Goal: Task Accomplishment & Management: Manage account settings

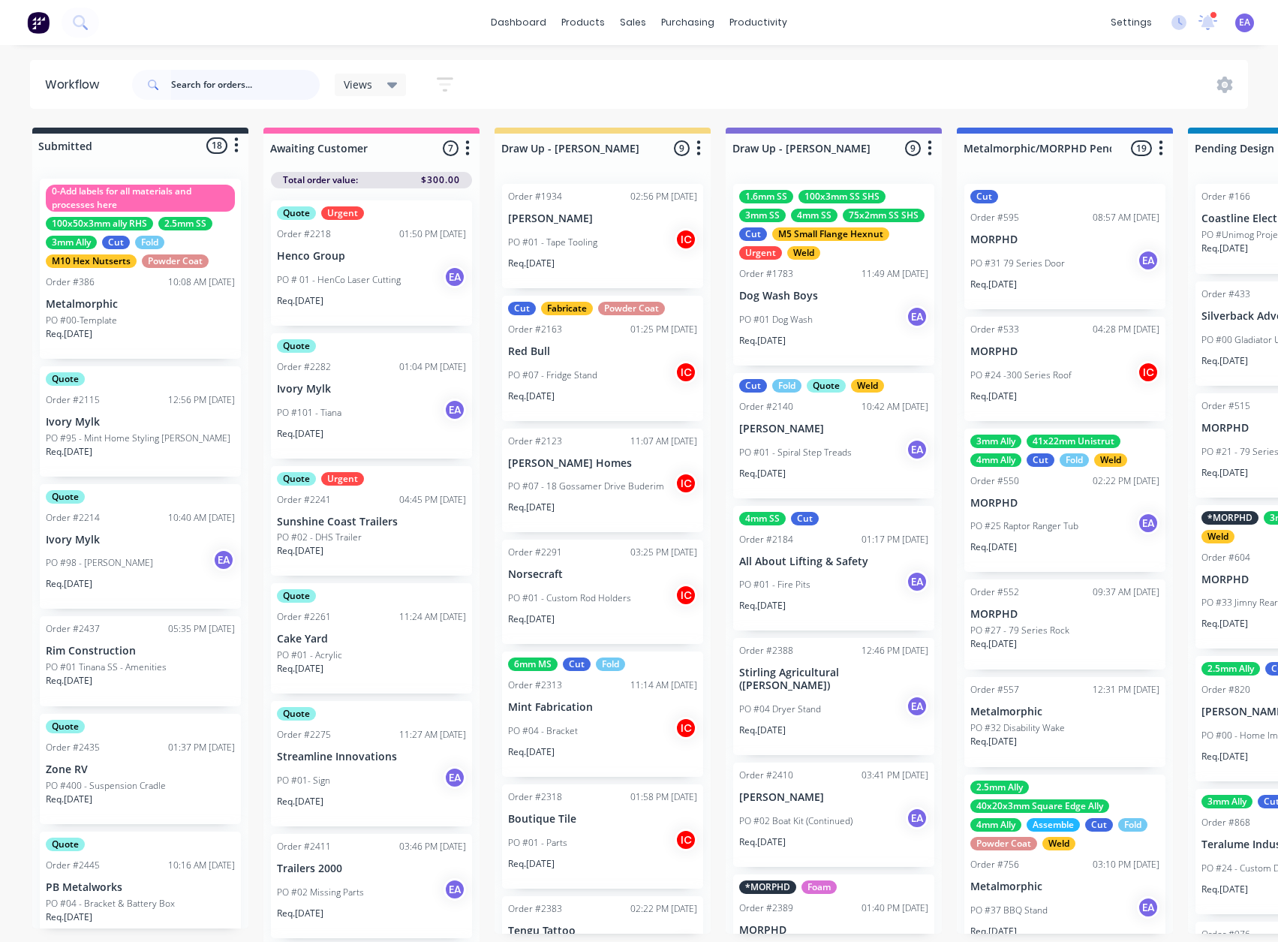
click at [256, 87] on input "text" at bounding box center [245, 85] width 149 height 30
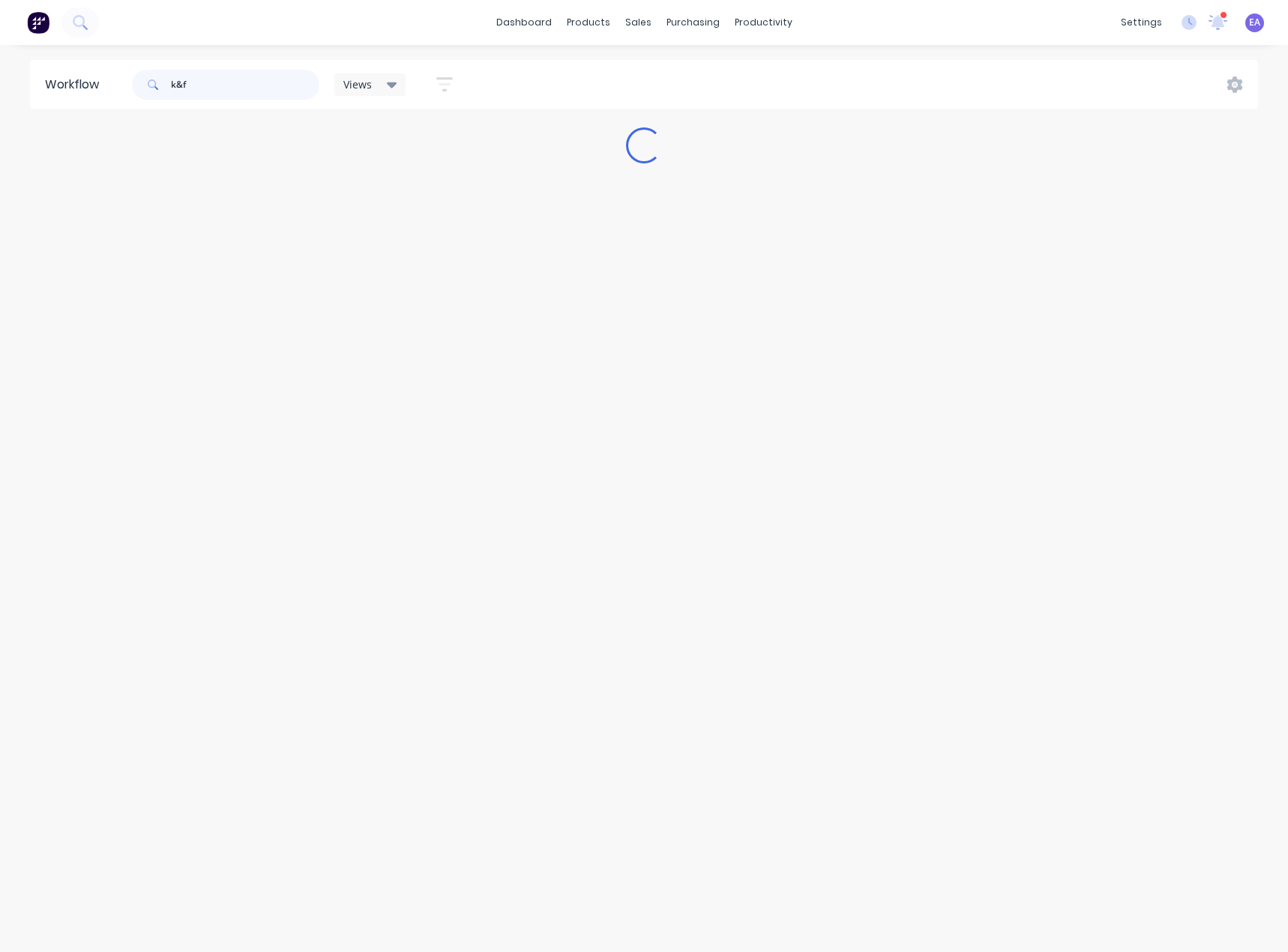
type input "k&f"
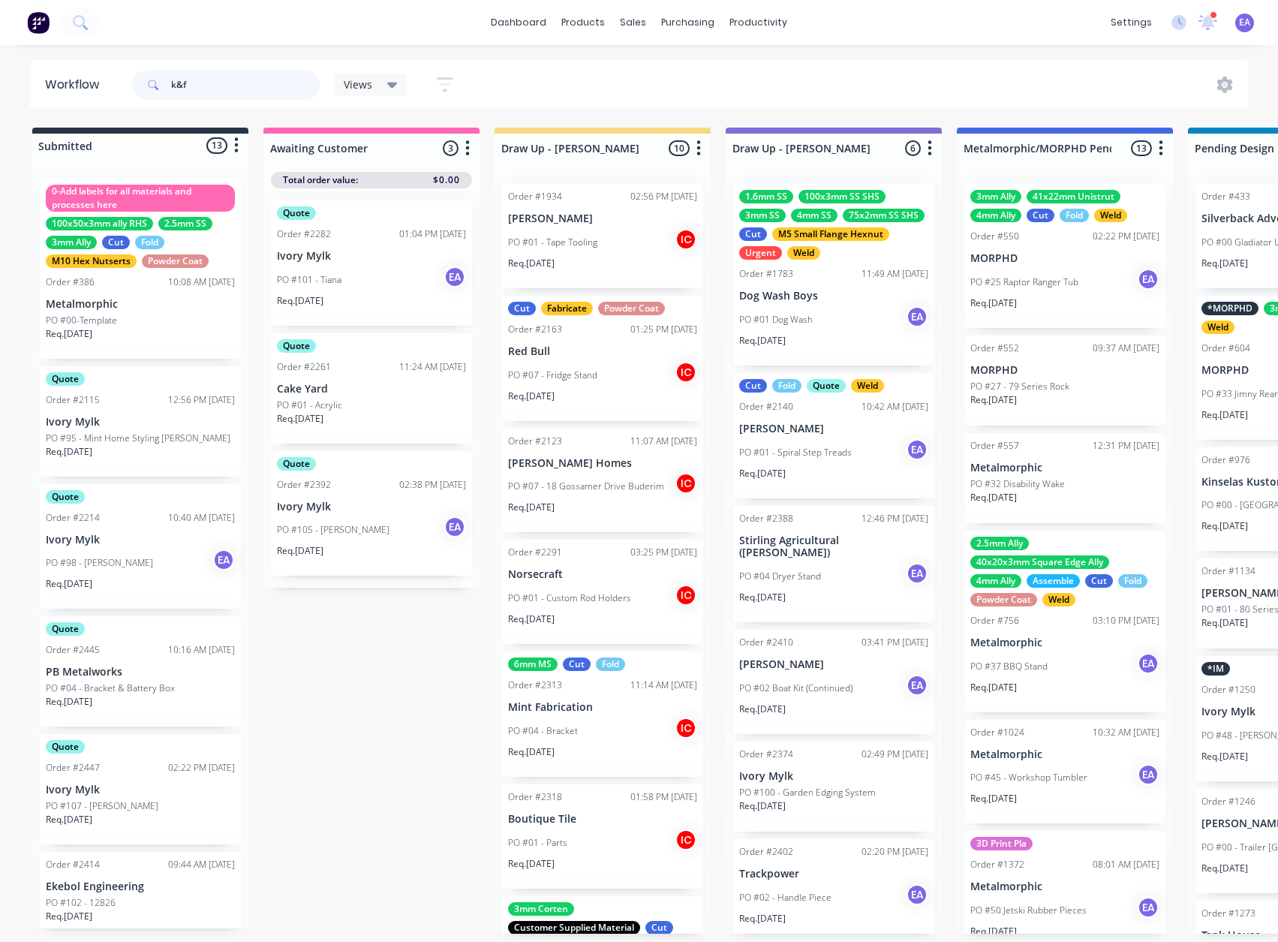
drag, startPoint x: 214, startPoint y: 80, endPoint x: 164, endPoint y: 80, distance: 50.3
click at [164, 80] on div "k&f" at bounding box center [226, 85] width 188 height 30
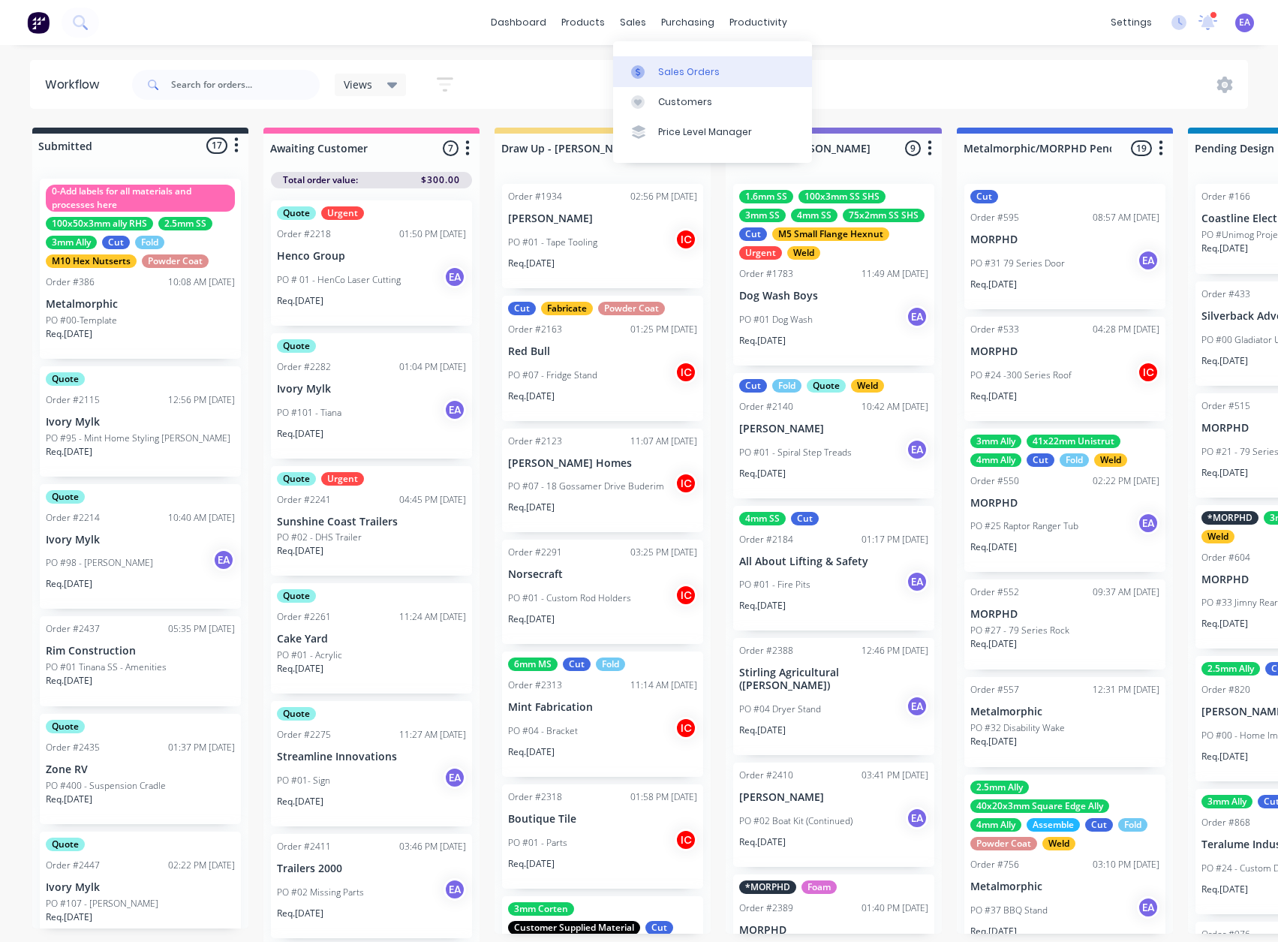
click at [659, 71] on div "Sales Orders" at bounding box center [689, 72] width 62 height 14
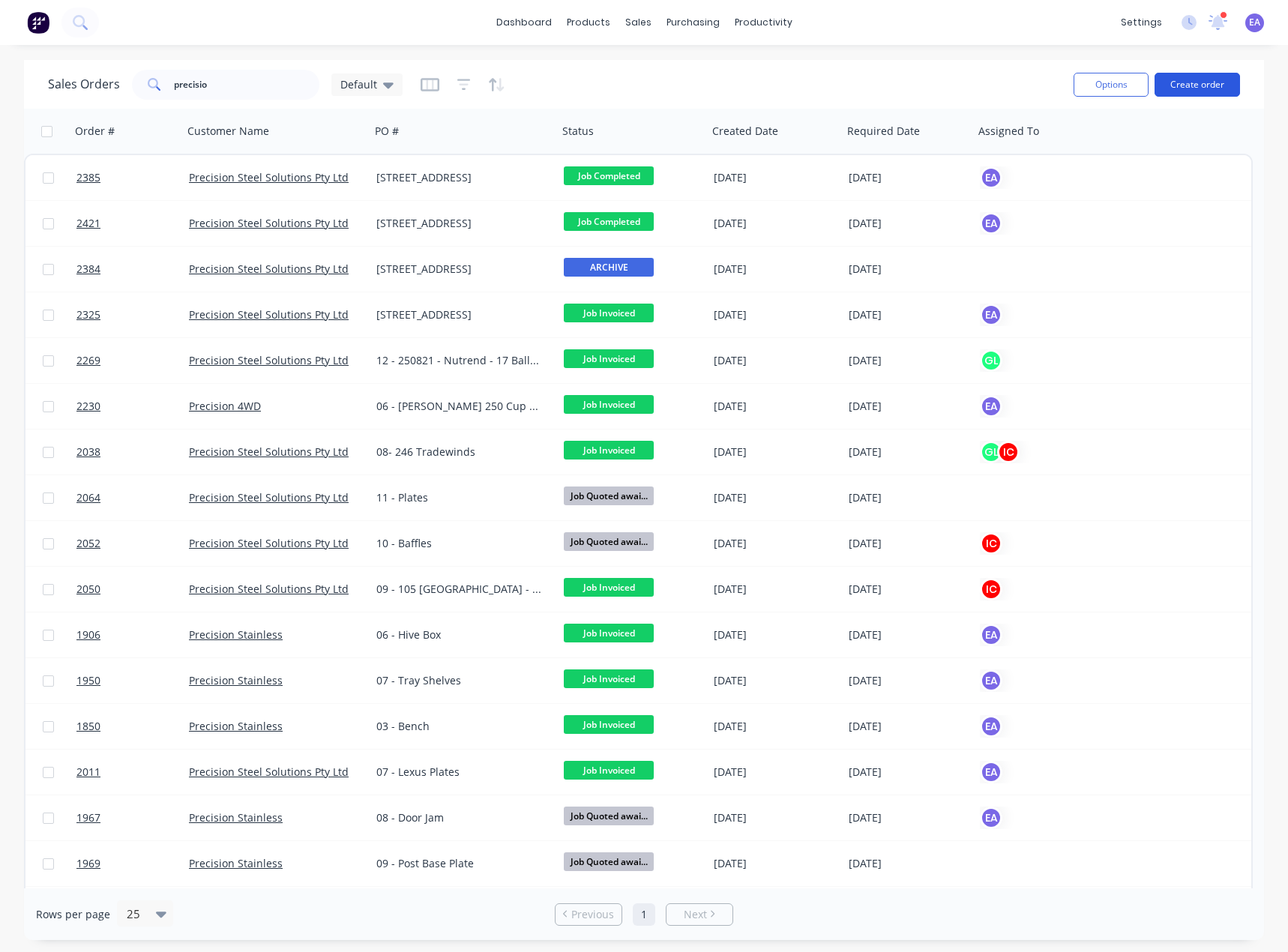
click at [1198, 82] on button "Create order" at bounding box center [1198, 85] width 86 height 24
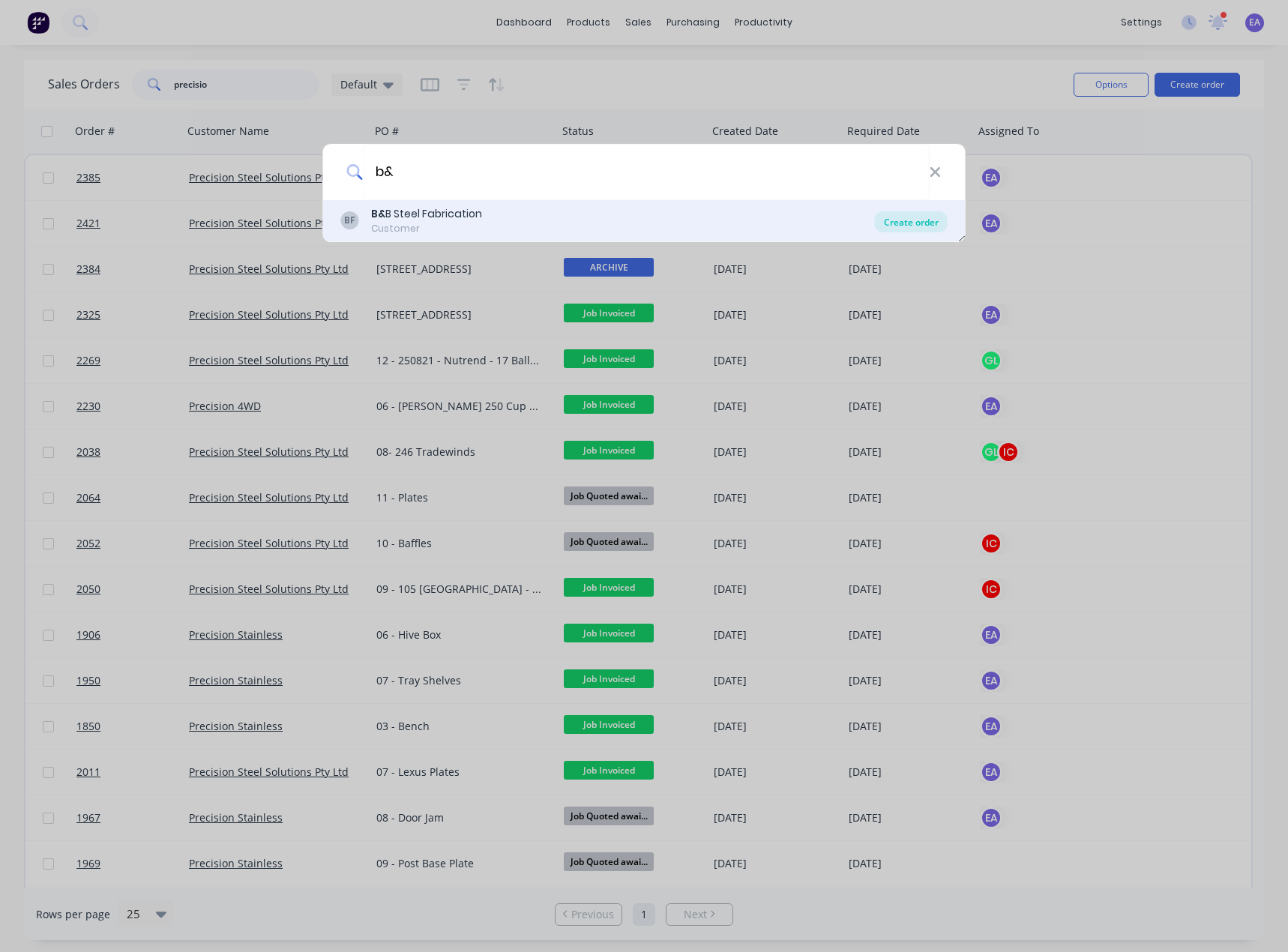
type input "b&"
click at [930, 221] on div "Create order" at bounding box center [911, 222] width 73 height 21
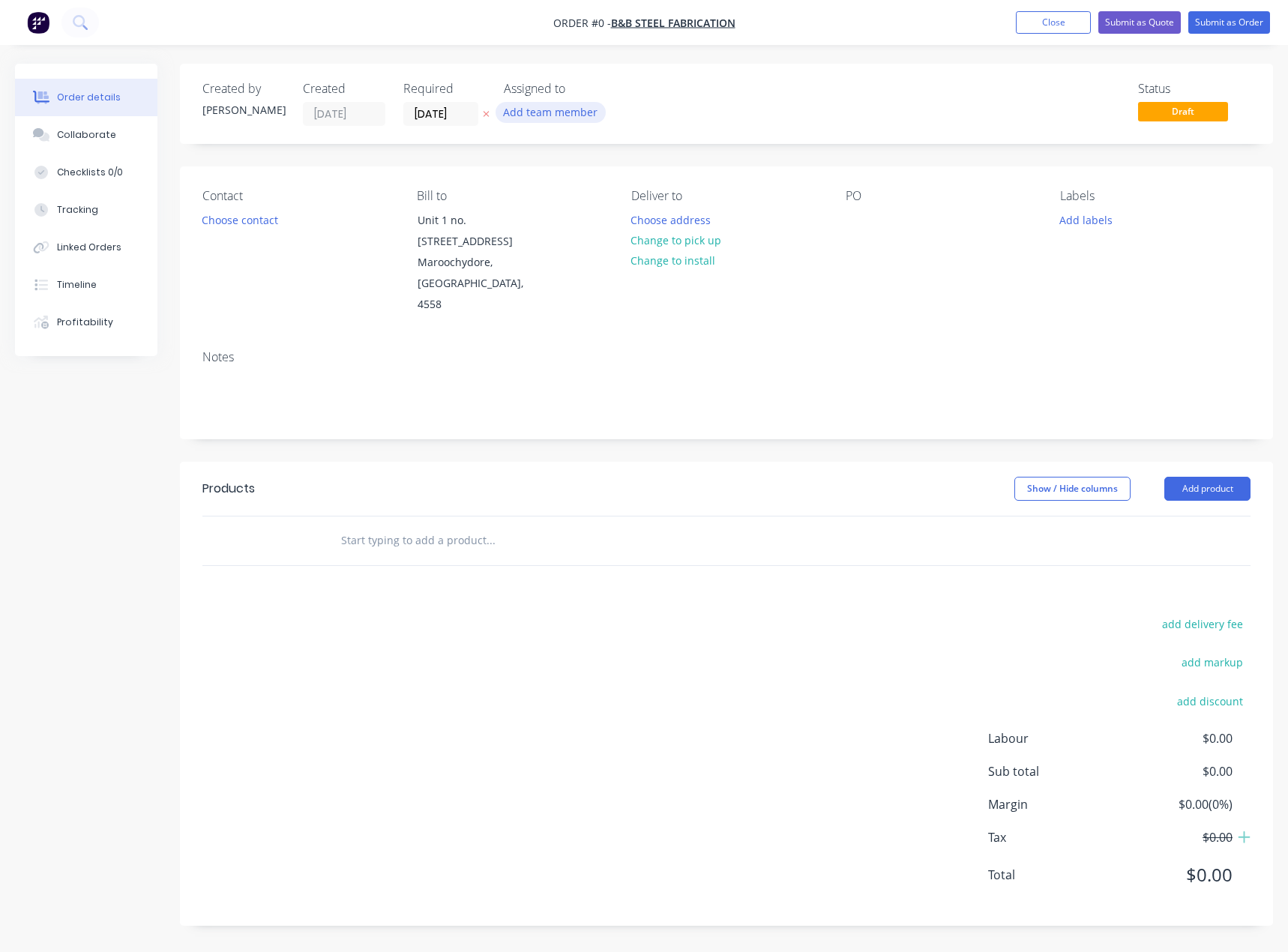
click at [567, 111] on button "Add team member" at bounding box center [551, 112] width 110 height 20
drag, startPoint x: 590, startPoint y: 190, endPoint x: 786, endPoint y: 121, distance: 207.8
click at [591, 190] on div "[PERSON_NAME] (You)" at bounding box center [625, 196] width 150 height 16
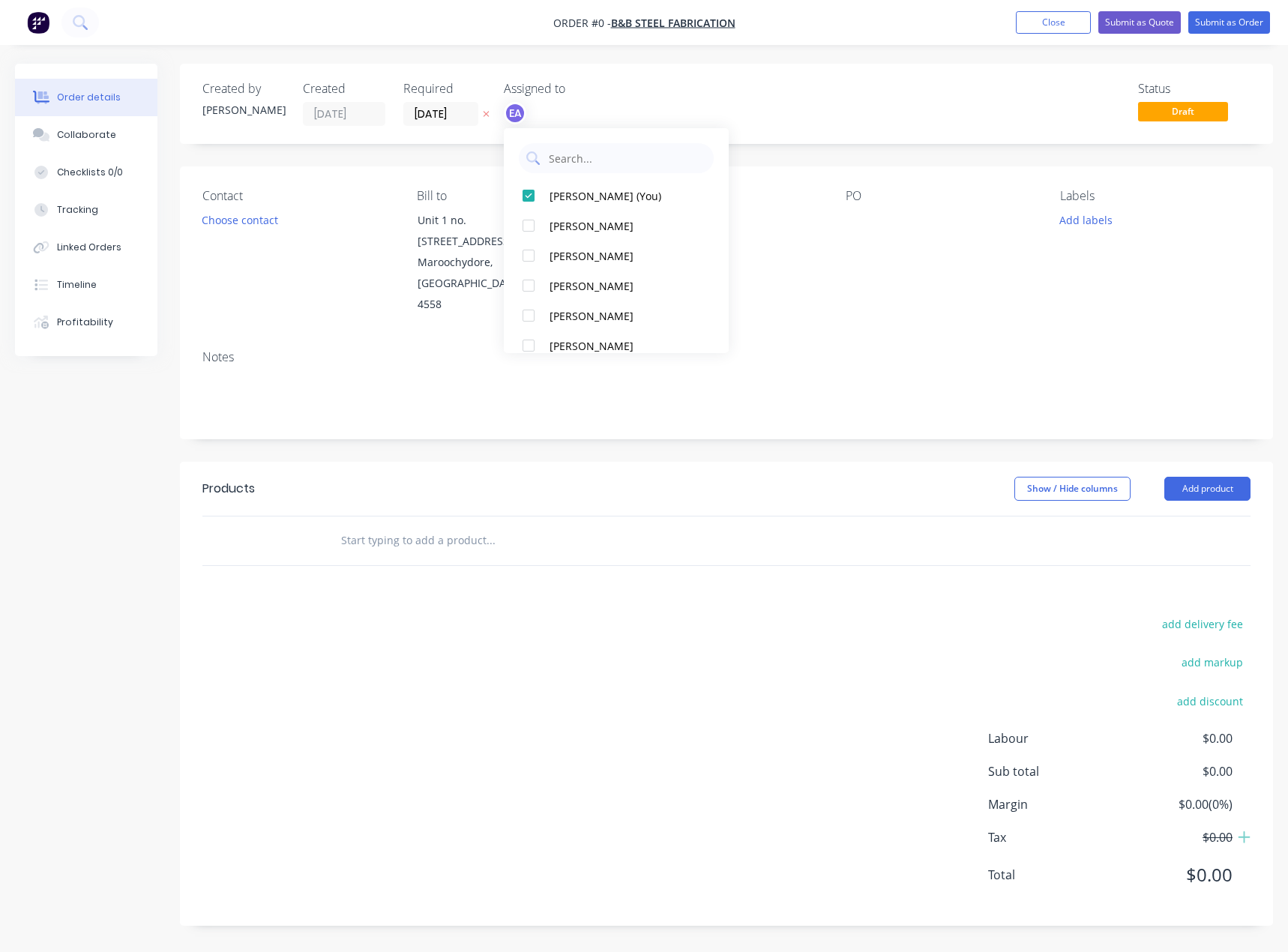
click at [800, 117] on div "Order details Collaborate Checklists 0/0 Tracking Linked Orders Timeline Profit…" at bounding box center [644, 506] width 1288 height 885
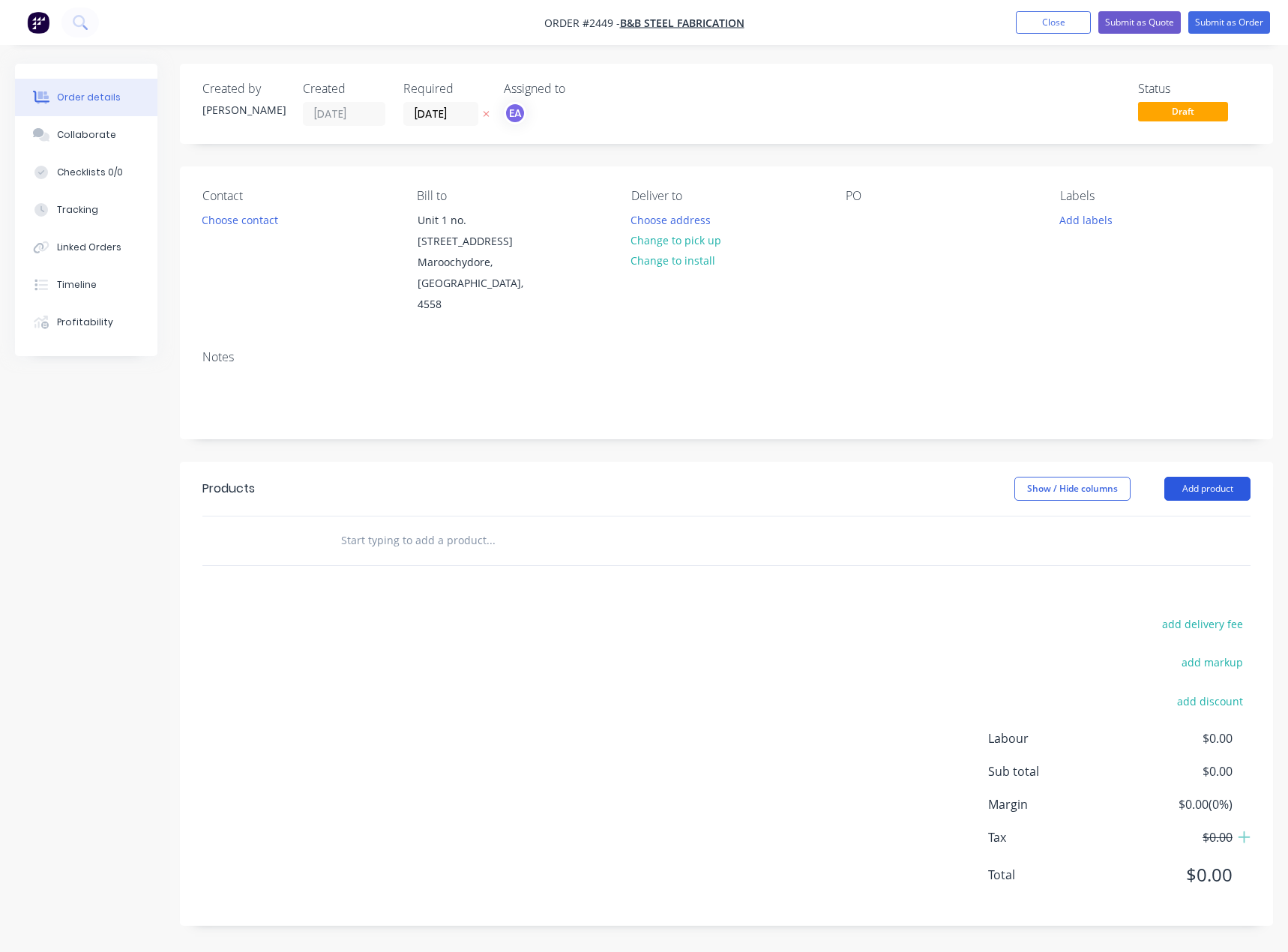
click at [1213, 476] on button "Add product" at bounding box center [1208, 488] width 86 height 24
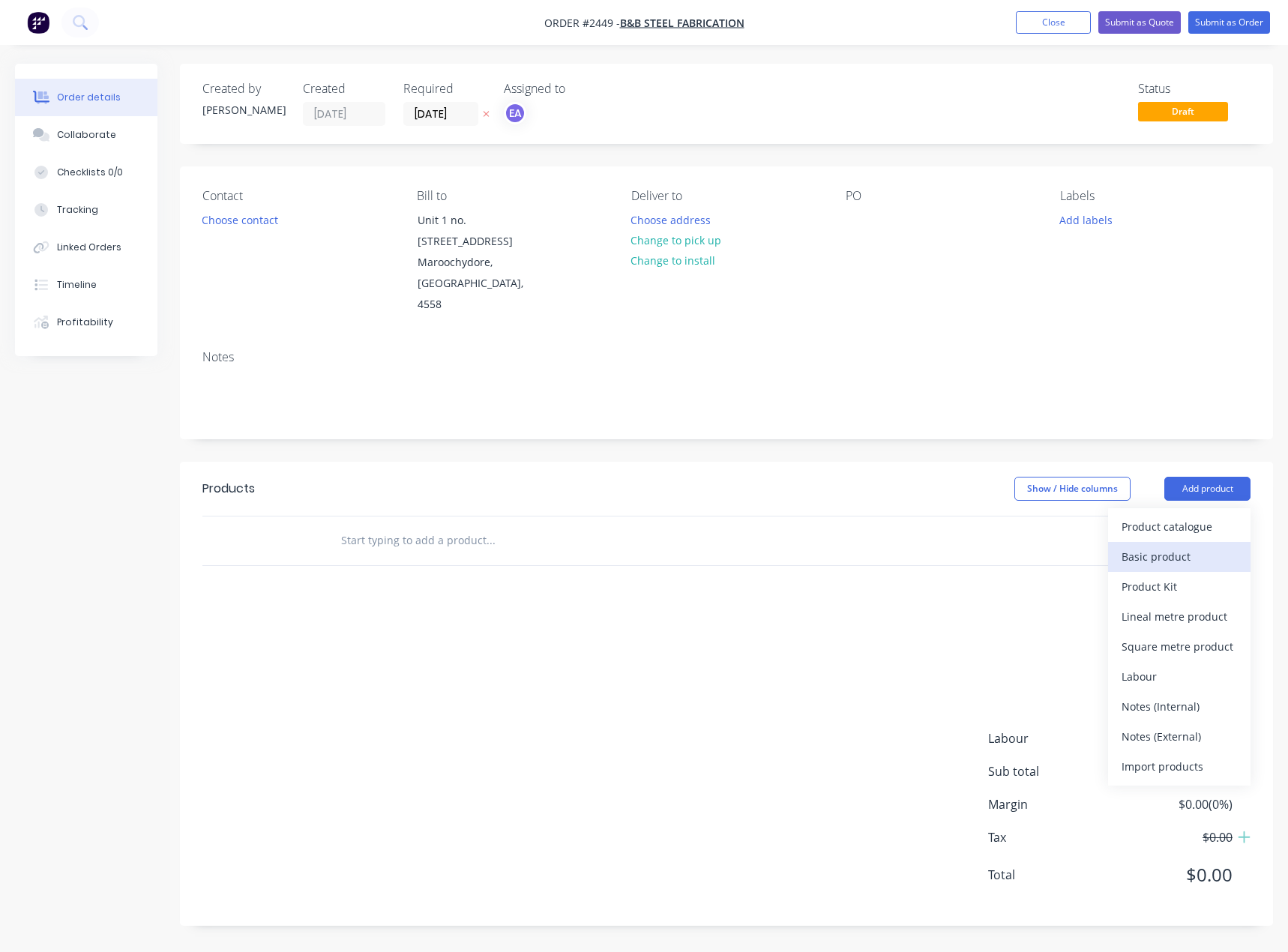
click at [1150, 542] on button "Basic product" at bounding box center [1179, 557] width 143 height 30
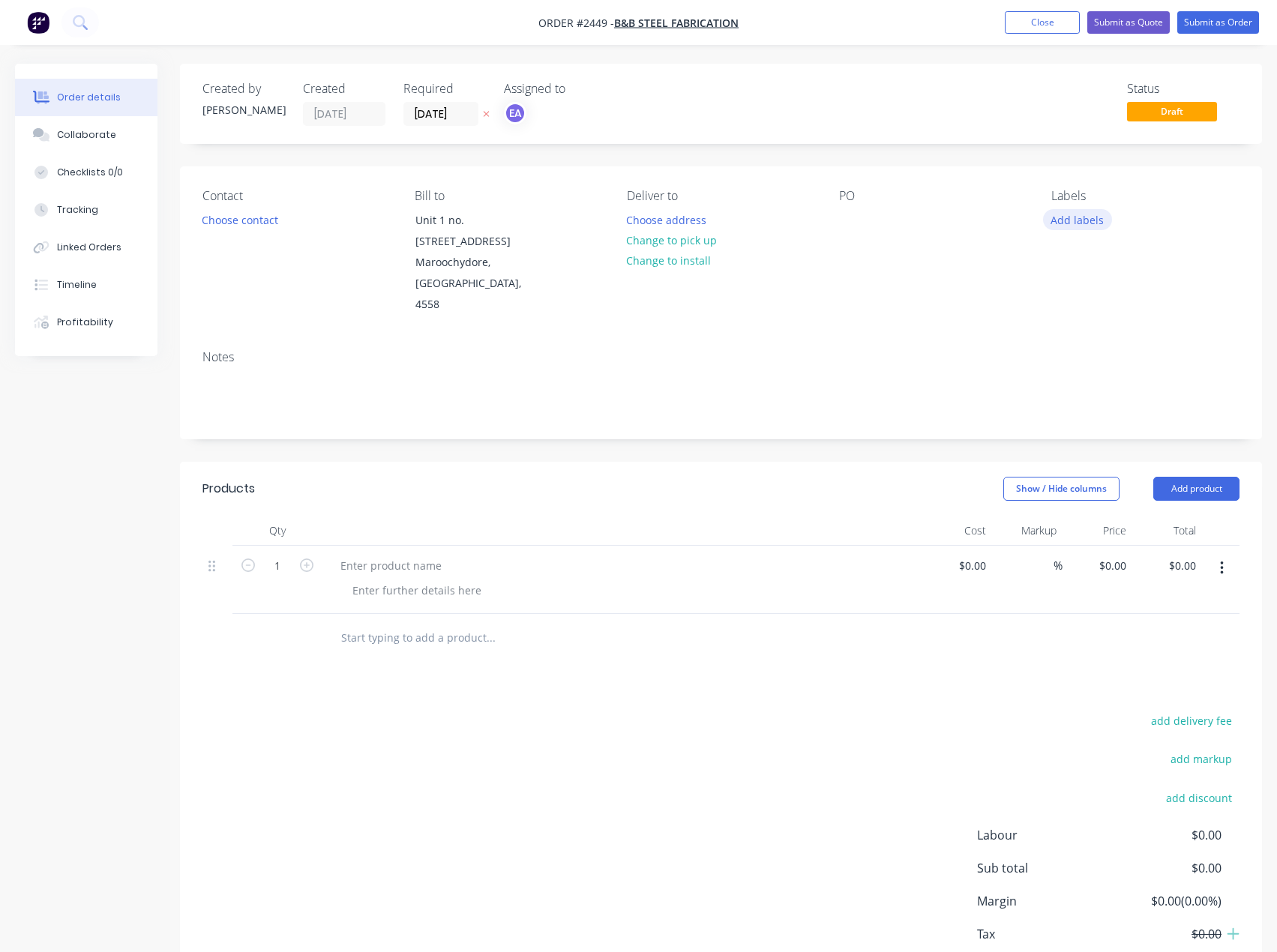
click at [1062, 215] on button "Add labels" at bounding box center [1077, 219] width 69 height 20
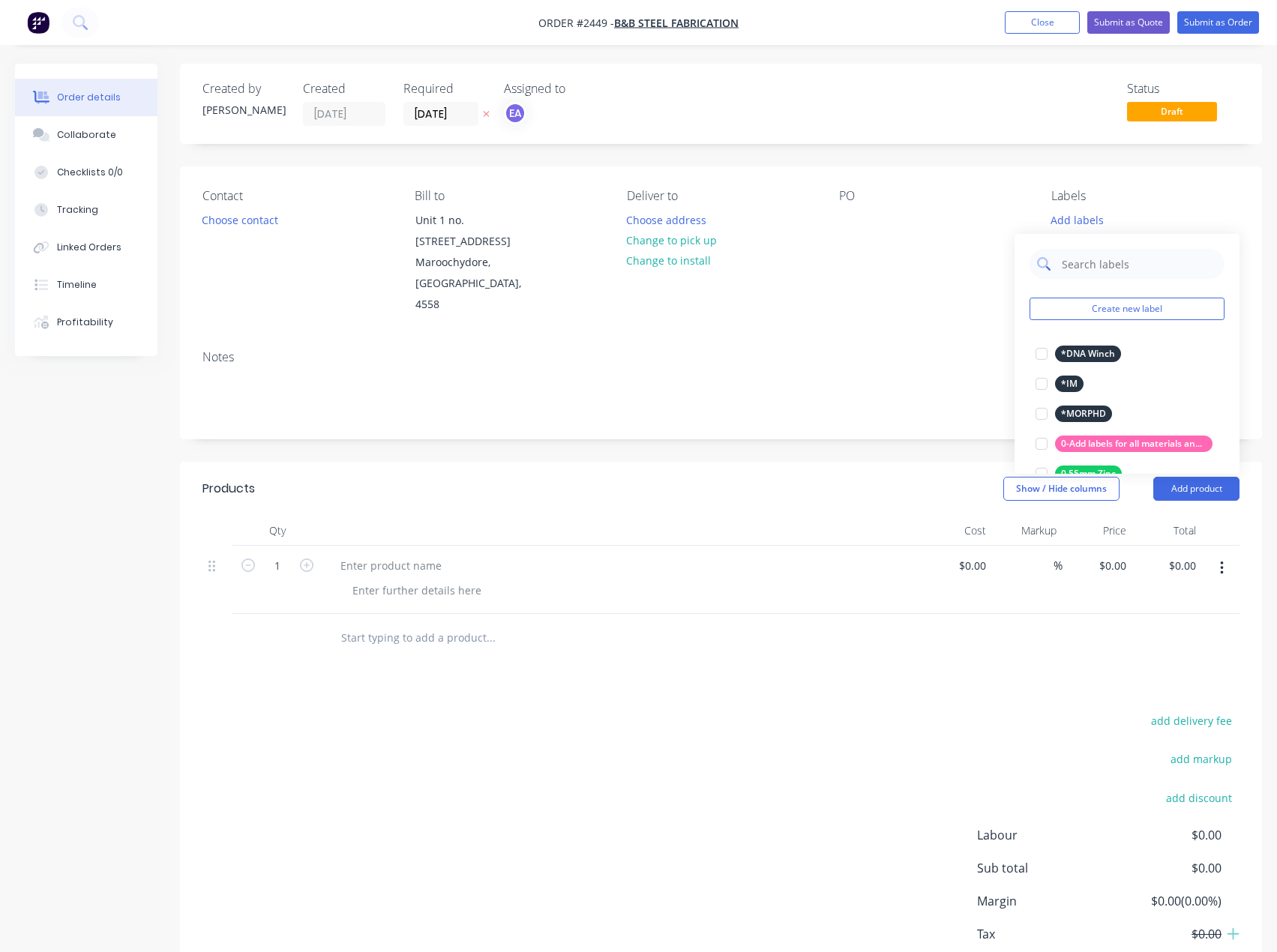
click at [1117, 251] on input "text" at bounding box center [1138, 264] width 157 height 30
type input "urgent"
drag, startPoint x: 1041, startPoint y: 356, endPoint x: 1087, endPoint y: 285, distance: 84.6
click at [1041, 355] on div at bounding box center [1041, 354] width 30 height 30
drag, startPoint x: 1105, startPoint y: 259, endPoint x: 1044, endPoint y: 257, distance: 61.0
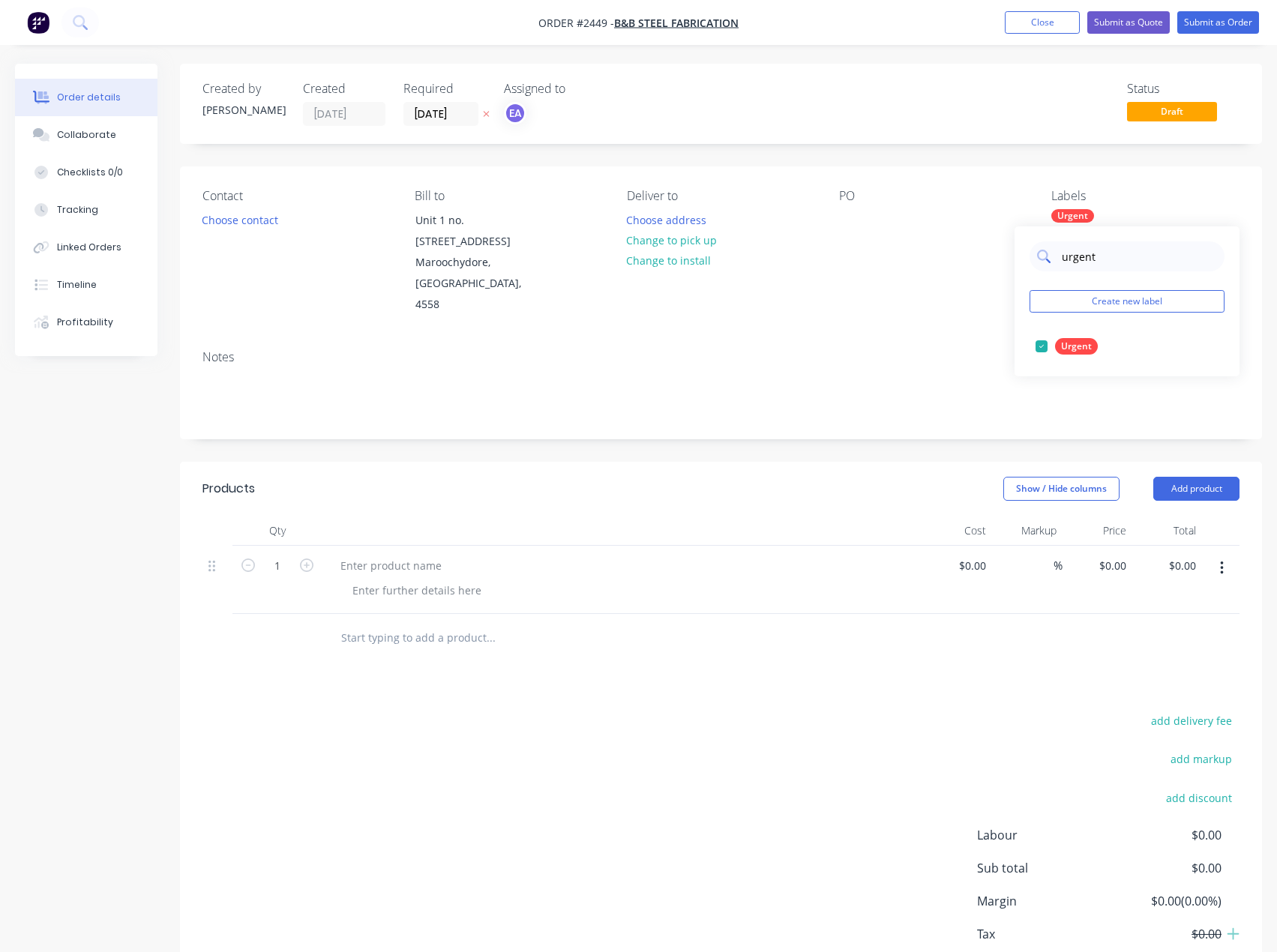
click at [1044, 257] on div "urgent" at bounding box center [1126, 257] width 195 height 30
click at [760, 732] on div "add delivery fee add markup add discount Labour $0.00 Sub total $0.00 Margin $0…" at bounding box center [721, 855] width 1037 height 290
click at [1087, 222] on div "Urgent" at bounding box center [1072, 216] width 43 height 14
click at [1095, 260] on input "text" at bounding box center [1138, 257] width 157 height 30
type input "16mm ste"
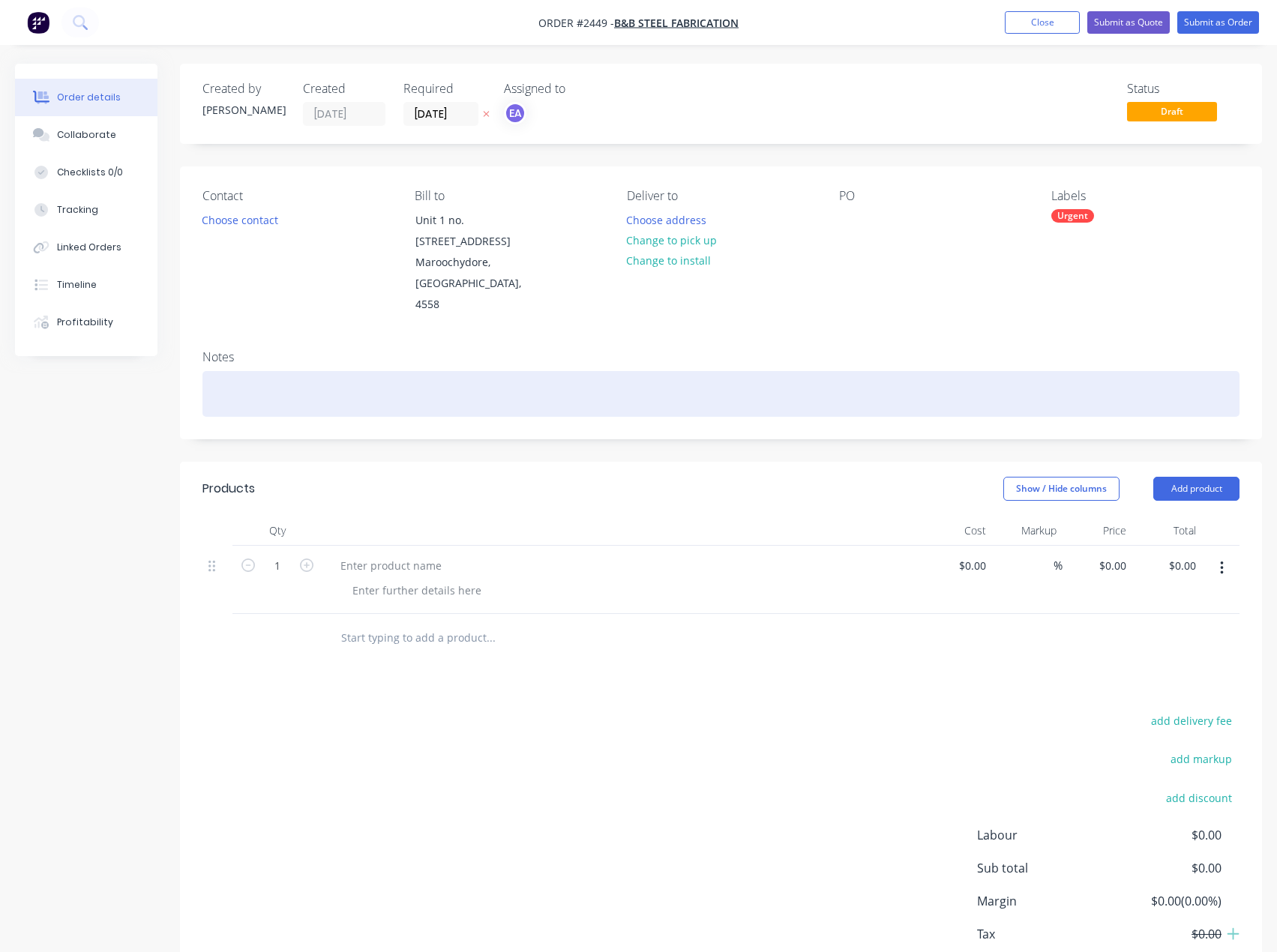
click at [1043, 372] on div at bounding box center [721, 395] width 1037 height 46
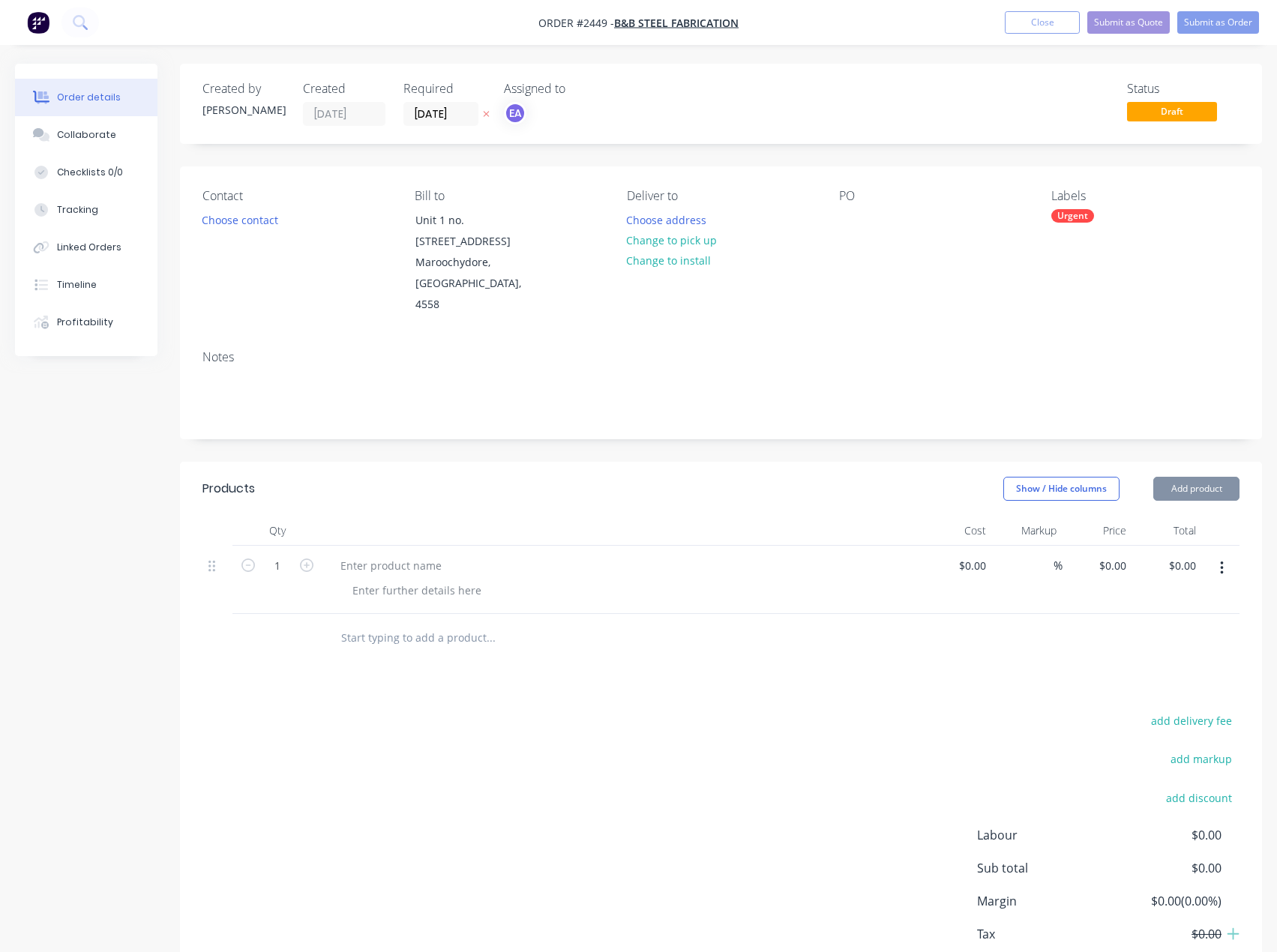
click at [1091, 216] on div "Urgent" at bounding box center [1072, 216] width 43 height 14
drag, startPoint x: 1110, startPoint y: 257, endPoint x: 1099, endPoint y: 263, distance: 12.5
click at [1099, 263] on input "16mm ste" at bounding box center [1138, 257] width 157 height 30
drag, startPoint x: 1095, startPoint y: 260, endPoint x: 1106, endPoint y: 258, distance: 11.2
click at [1106, 258] on input "16mm ," at bounding box center [1138, 257] width 157 height 30
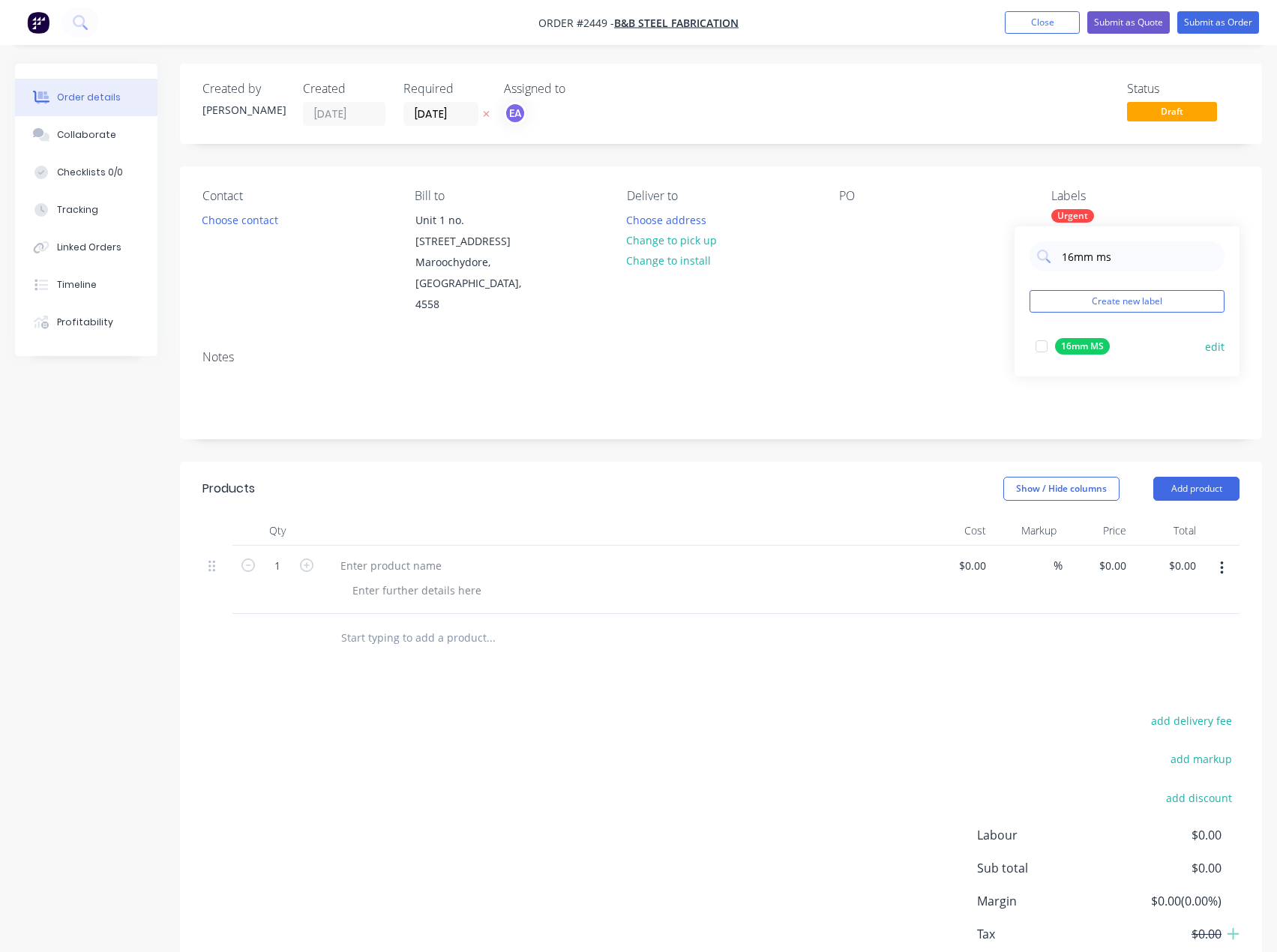
click at [1041, 348] on div at bounding box center [1041, 347] width 30 height 30
drag, startPoint x: 1126, startPoint y: 257, endPoint x: 1057, endPoint y: 258, distance: 69.0
click at [1057, 258] on div "16mm ms" at bounding box center [1126, 257] width 195 height 30
type input "cut"
click at [1044, 347] on div at bounding box center [1041, 347] width 30 height 30
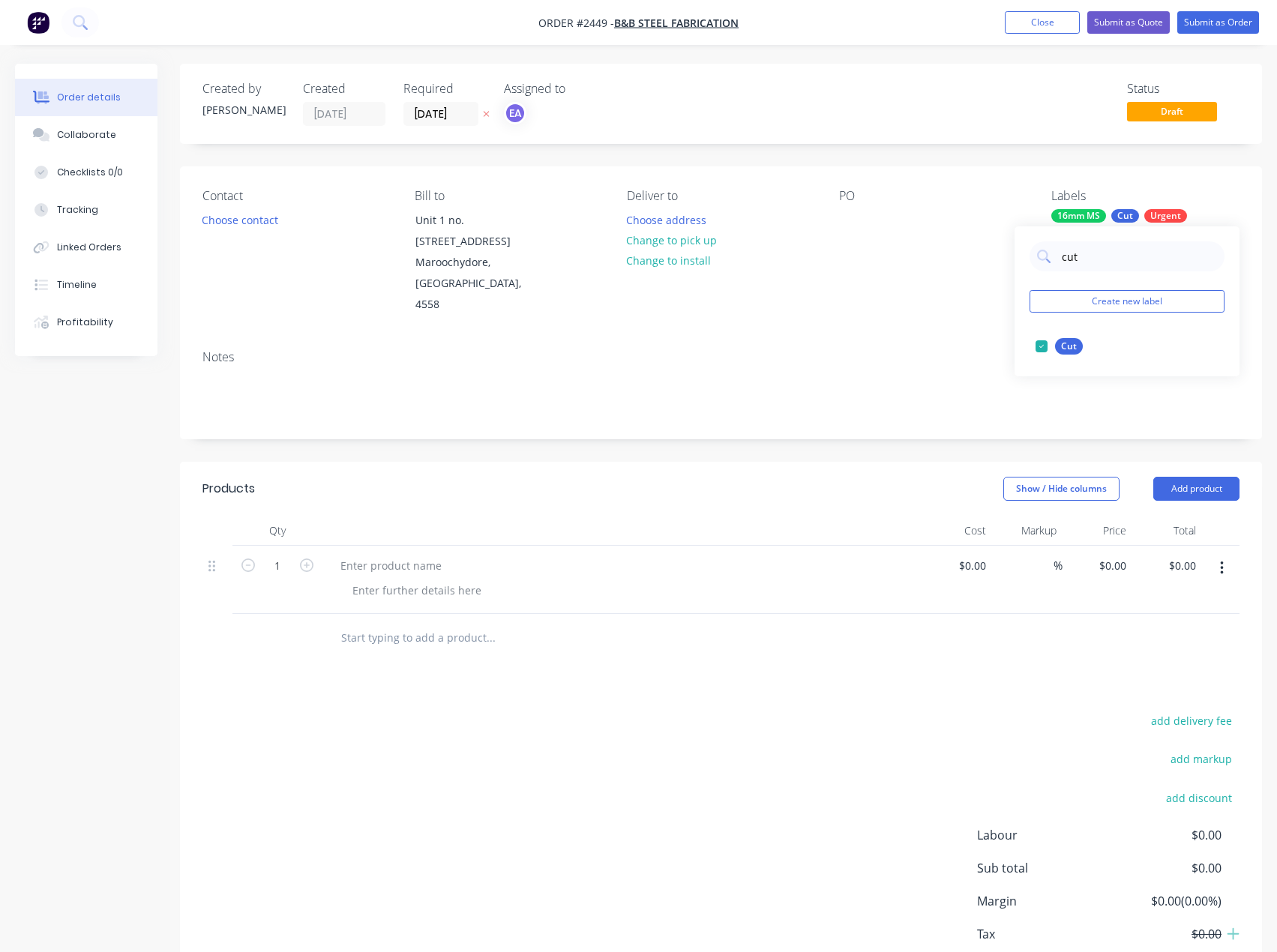
click at [592, 795] on div "add delivery fee add markup add discount Labour $0.00 Sub total $0.00 Margin $0…" at bounding box center [721, 855] width 1037 height 290
click at [417, 554] on div at bounding box center [391, 565] width 125 height 22
click at [418, 579] on div at bounding box center [417, 590] width 153 height 22
click at [405, 579] on div at bounding box center [417, 590] width 153 height 22
click at [286, 554] on input "1" at bounding box center [277, 565] width 39 height 23
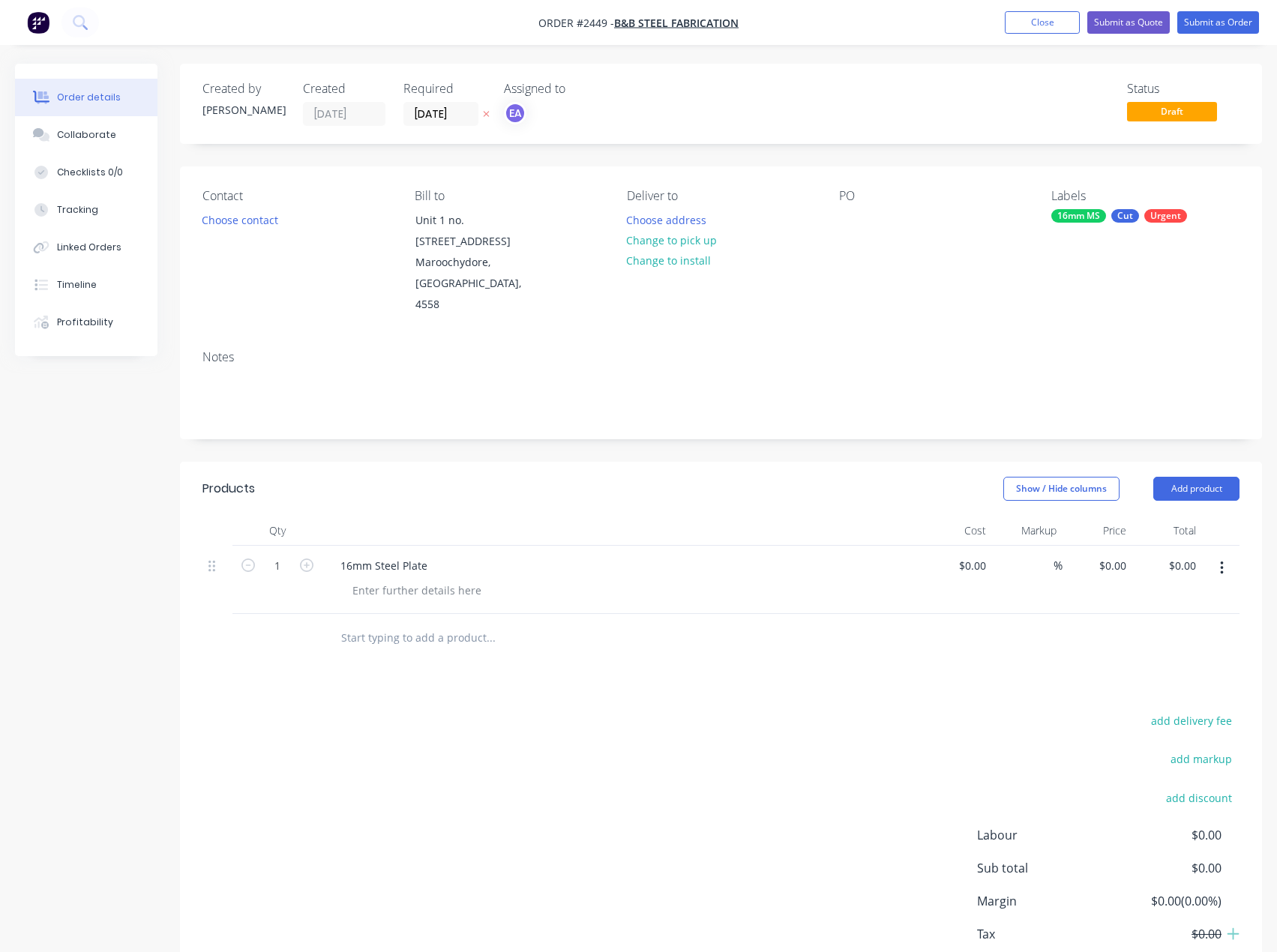
click at [573, 733] on div "add delivery fee add markup add discount Labour $0.00 Sub total $0.00 Margin $0…" at bounding box center [721, 855] width 1037 height 290
click at [366, 579] on div at bounding box center [417, 590] width 153 height 22
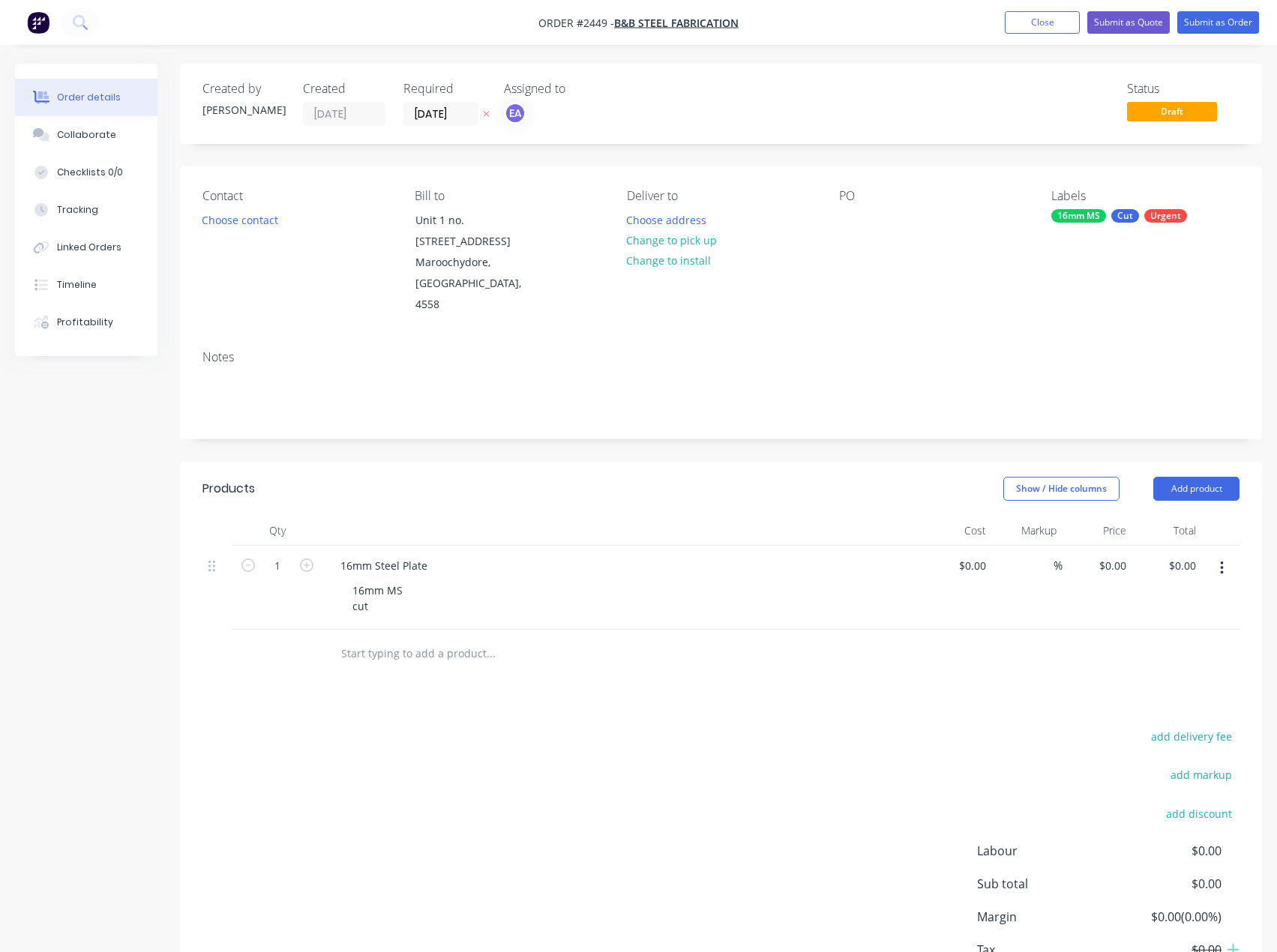
drag, startPoint x: 704, startPoint y: 815, endPoint x: 760, endPoint y: 716, distance: 113.7
click at [706, 815] on div "add delivery fee add markup add discount Labour $0.00 Sub total $0.00 Margin $0…" at bounding box center [721, 871] width 1037 height 290
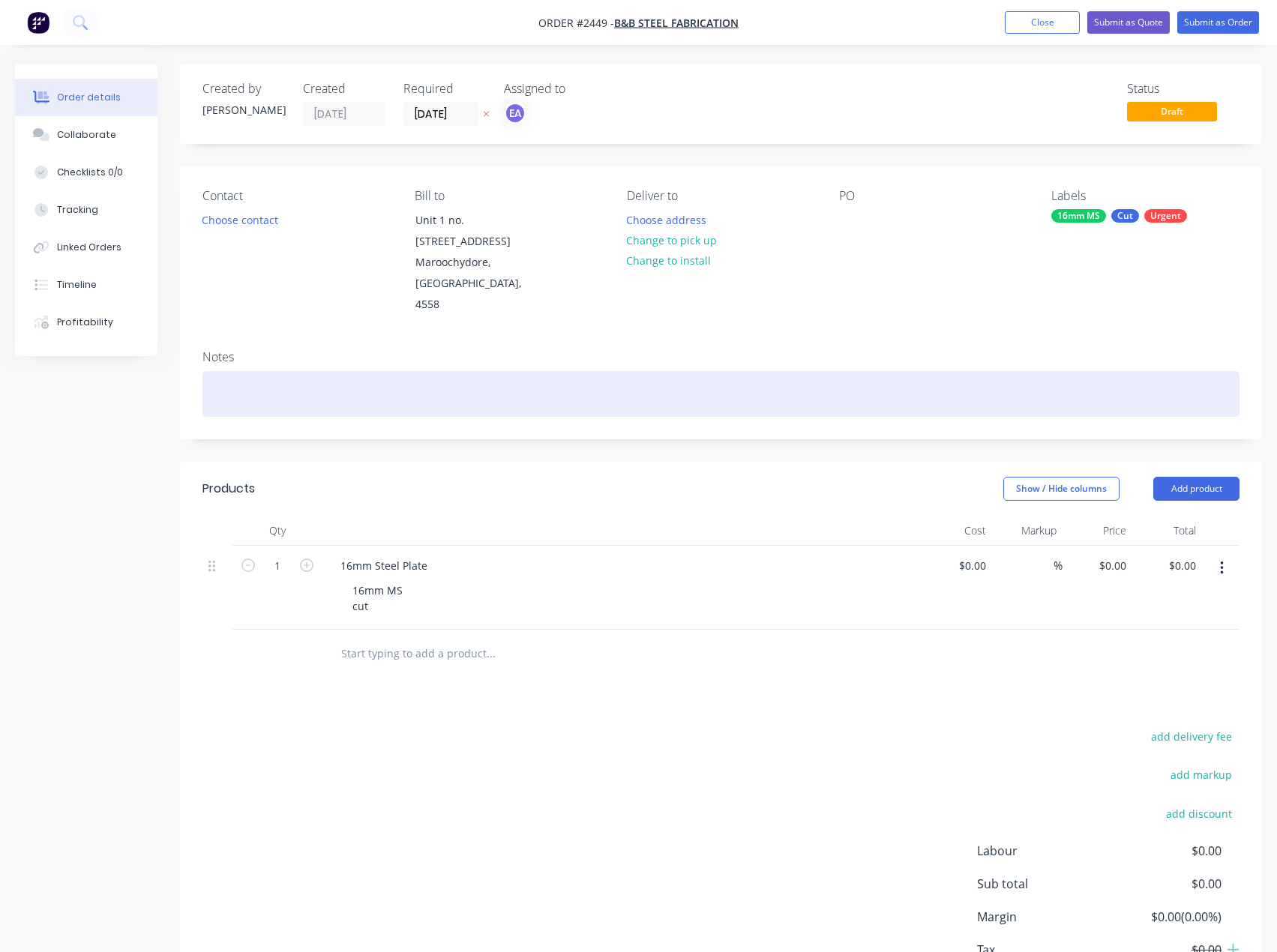
click at [324, 372] on div at bounding box center [721, 395] width 1037 height 46
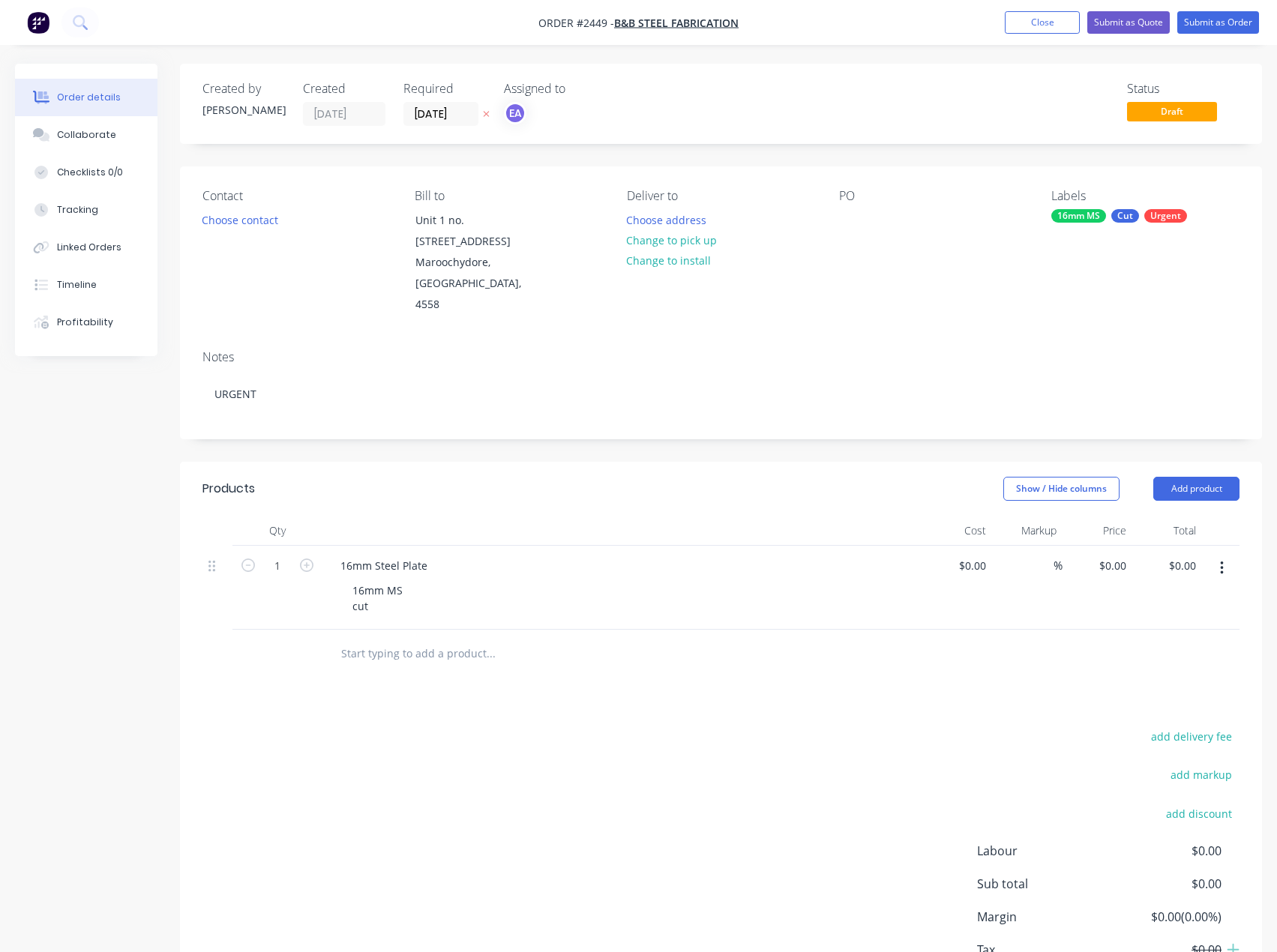
click at [905, 118] on div "Status Draft" at bounding box center [946, 104] width 586 height 44
click at [1241, 20] on button "Submit as Order" at bounding box center [1218, 22] width 82 height 23
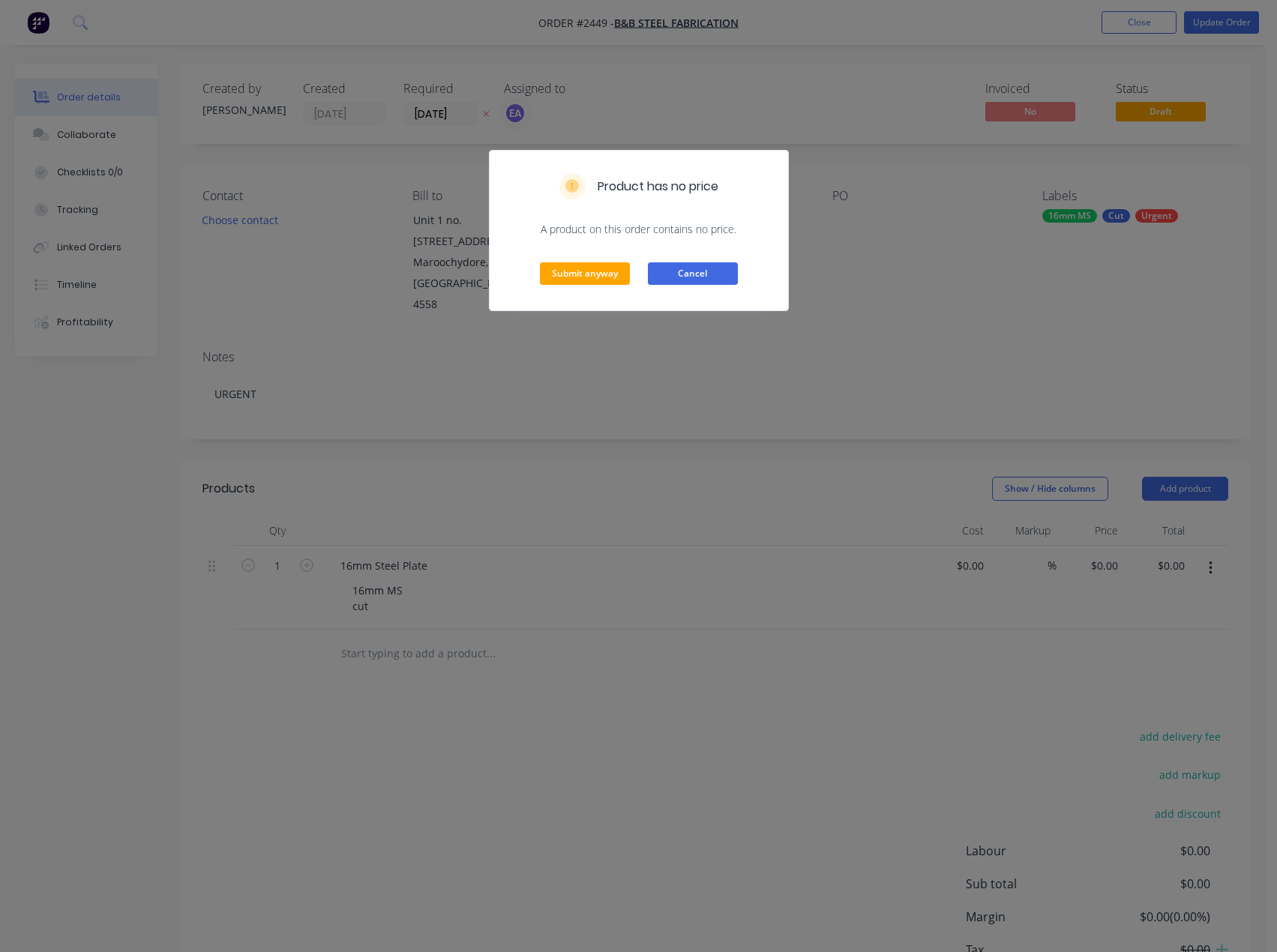
click at [696, 272] on button "Cancel" at bounding box center [692, 274] width 90 height 23
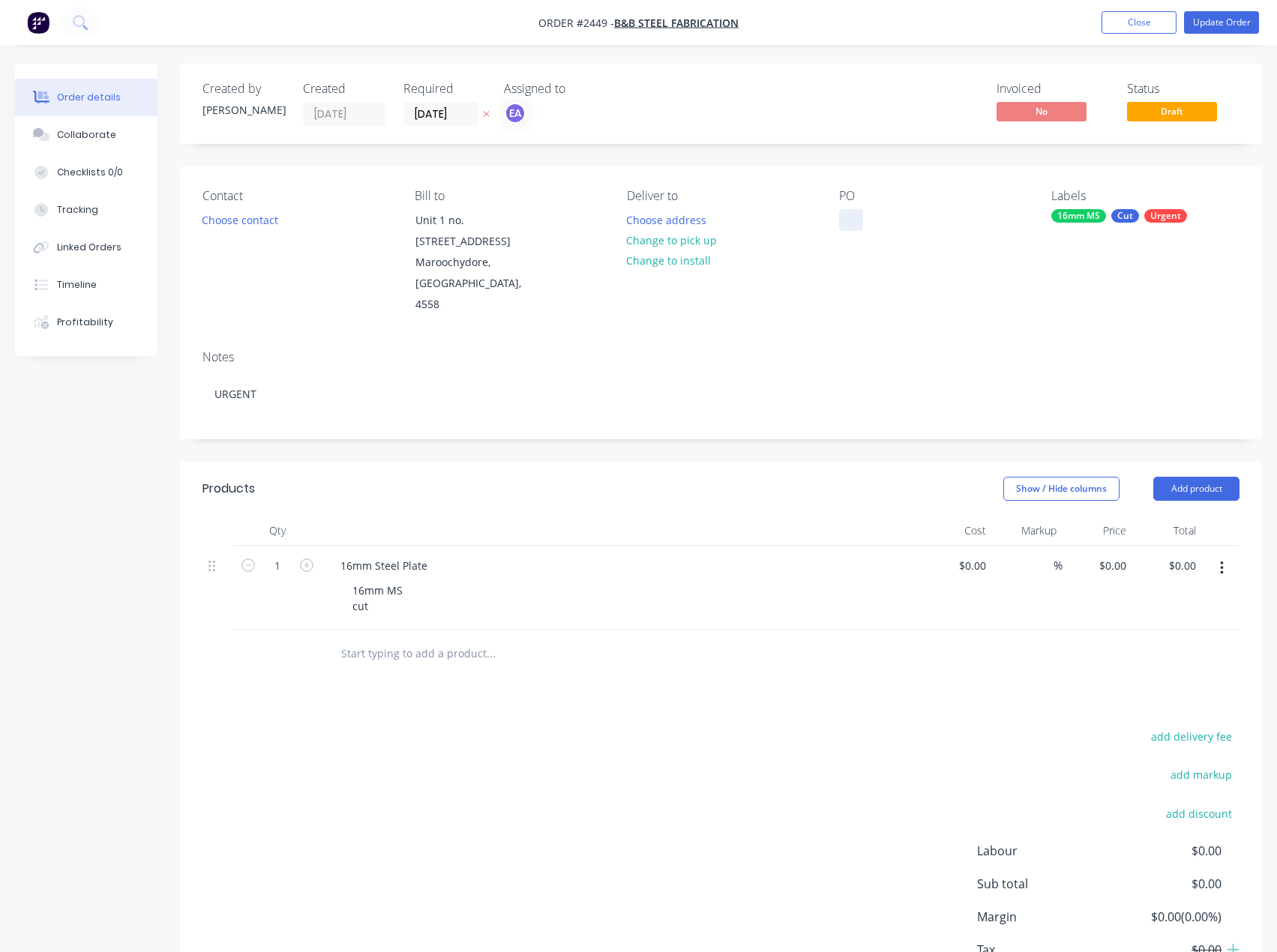
click at [852, 225] on div at bounding box center [851, 220] width 24 height 22
click at [855, 222] on div at bounding box center [851, 220] width 24 height 22
paste div
click at [103, 116] on button "Order details" at bounding box center [86, 98] width 143 height 38
click at [103, 123] on button "Collaborate" at bounding box center [86, 135] width 143 height 38
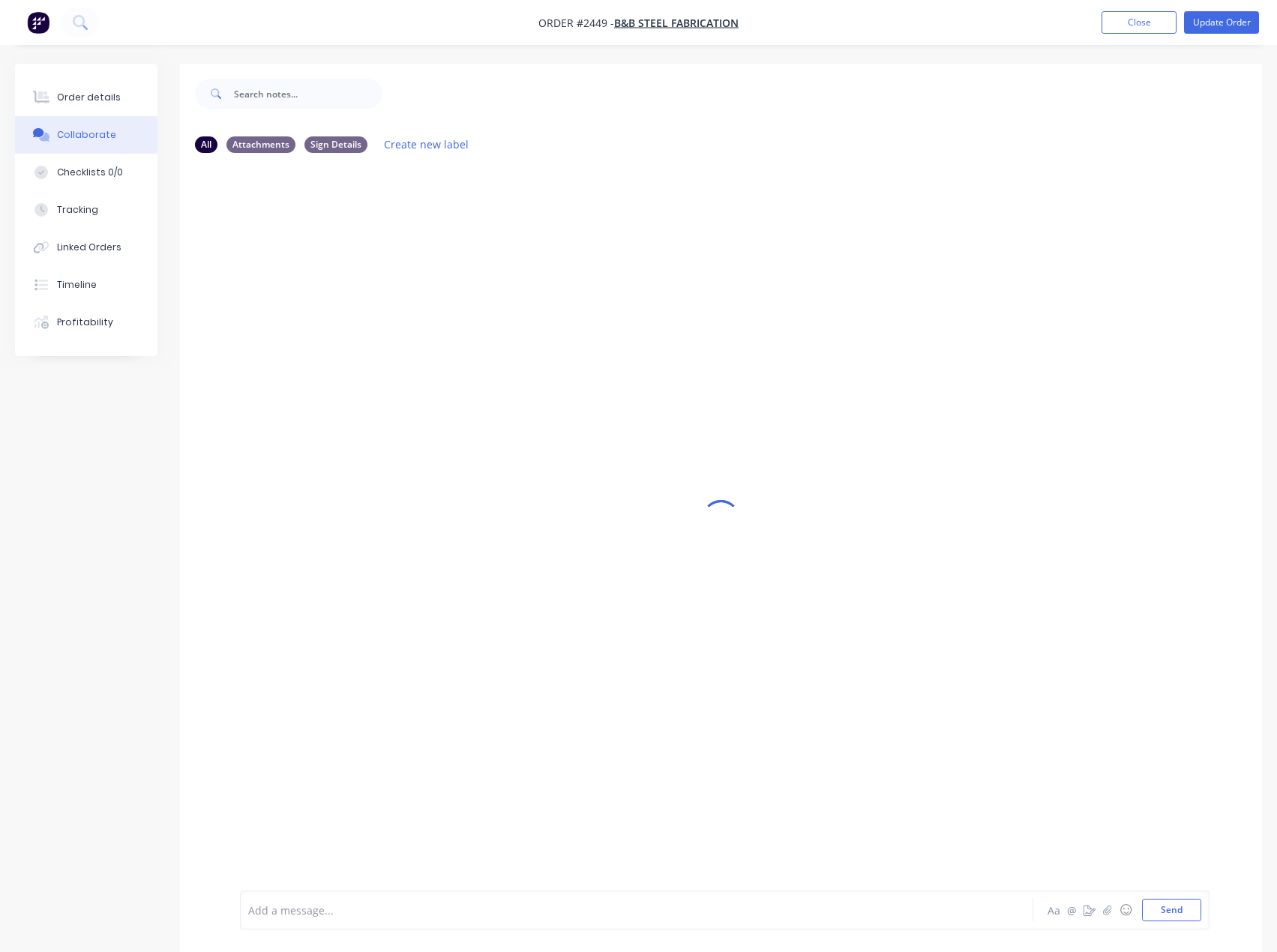
click at [357, 904] on div at bounding box center [606, 911] width 714 height 16
click at [86, 95] on div "Order details" at bounding box center [89, 98] width 64 height 14
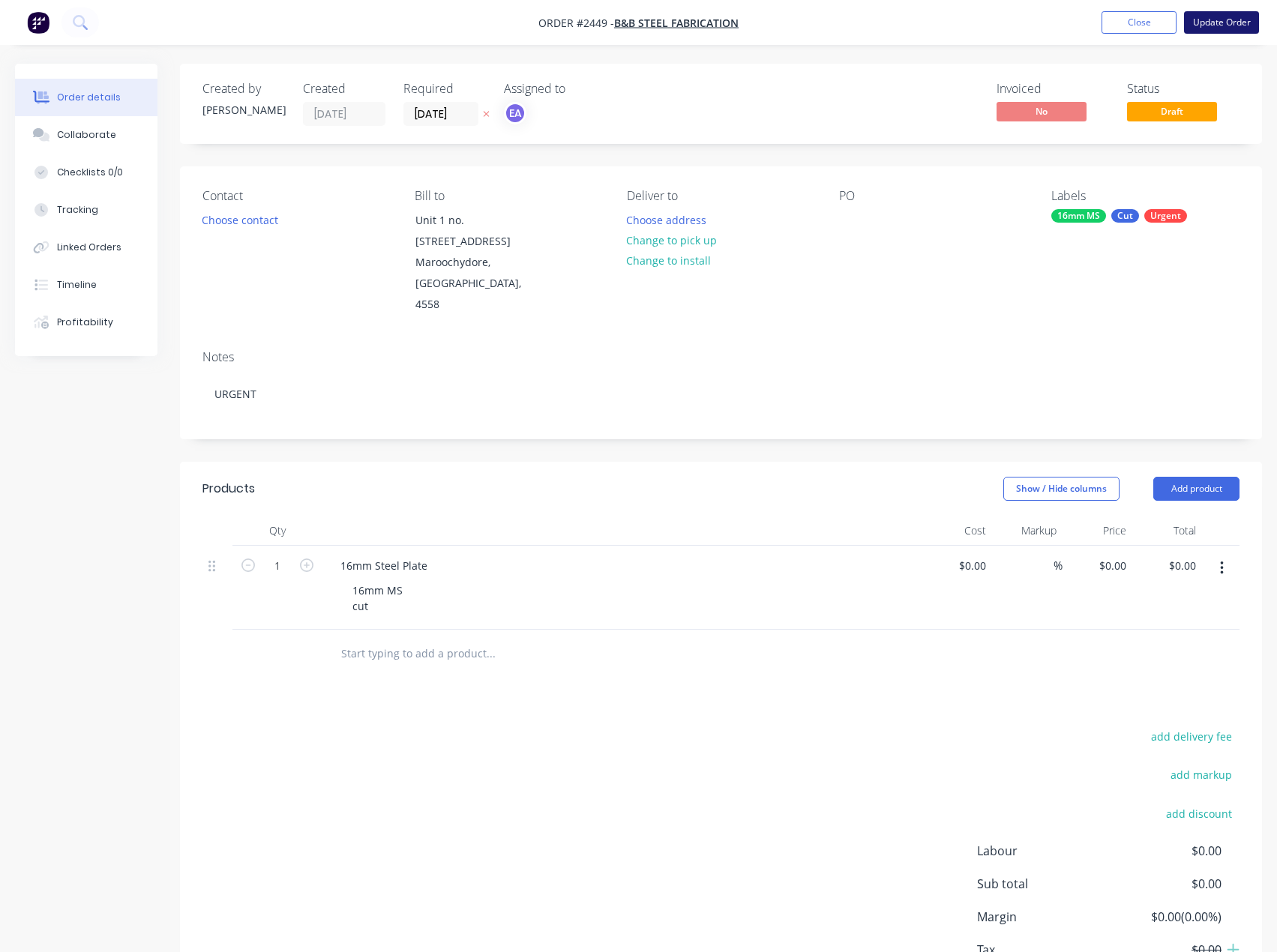
click at [1209, 29] on button "Update Order" at bounding box center [1221, 22] width 75 height 23
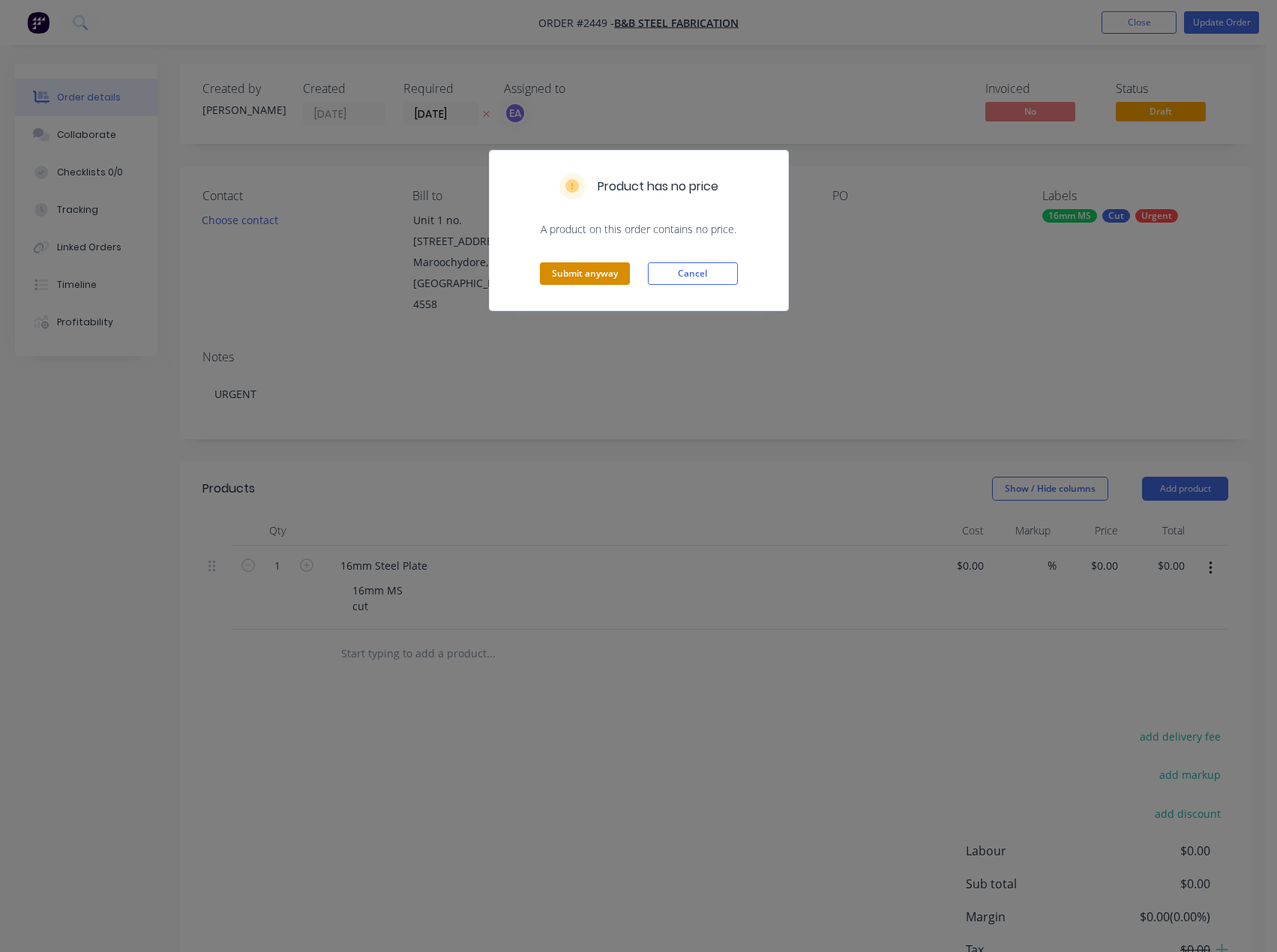
click at [606, 277] on button "Submit anyway" at bounding box center [585, 274] width 90 height 23
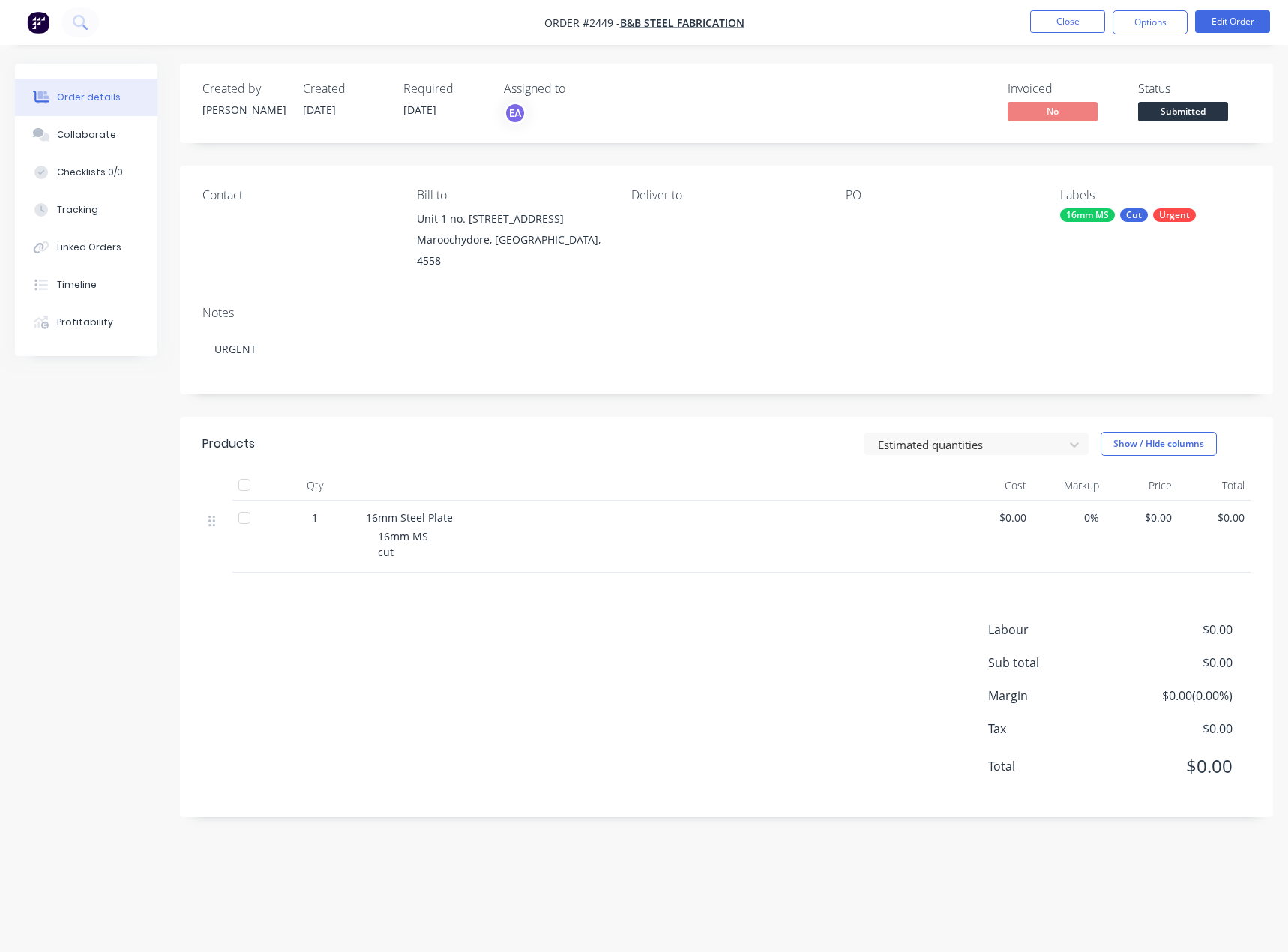
click at [849, 217] on div at bounding box center [940, 219] width 188 height 21
click at [1243, 15] on button "Edit Order" at bounding box center [1232, 22] width 75 height 23
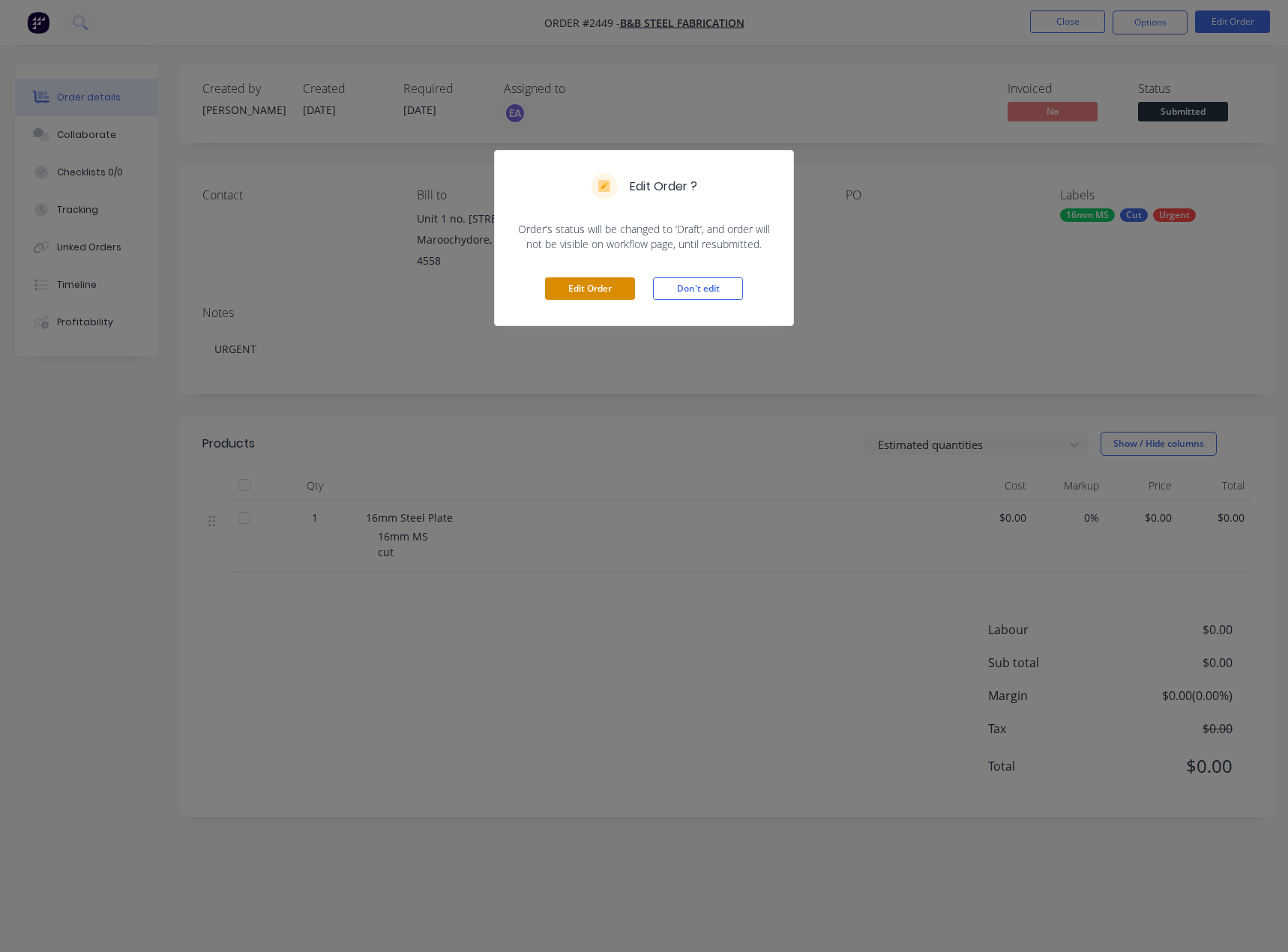
click at [575, 284] on button "Edit Order" at bounding box center [591, 289] width 90 height 23
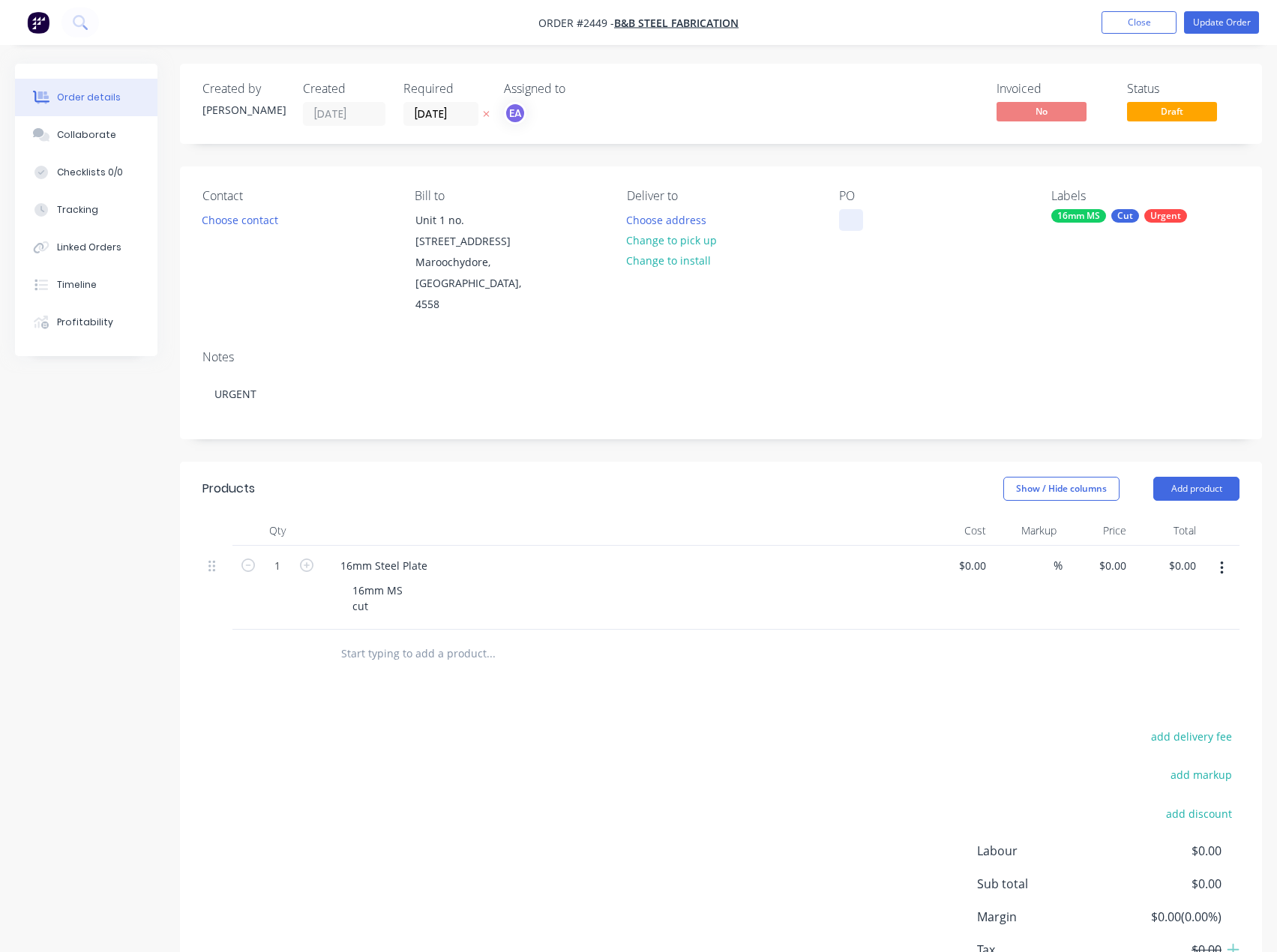
click at [841, 215] on div at bounding box center [851, 220] width 24 height 22
paste div
drag, startPoint x: 514, startPoint y: 718, endPoint x: 695, endPoint y: 509, distance: 276.5
click at [519, 726] on div "add delivery fee add markup add discount Labour $0.00 Sub total $0.00 Margin $0…" at bounding box center [721, 871] width 1037 height 290
click at [1230, 23] on button "Update Order" at bounding box center [1221, 22] width 75 height 23
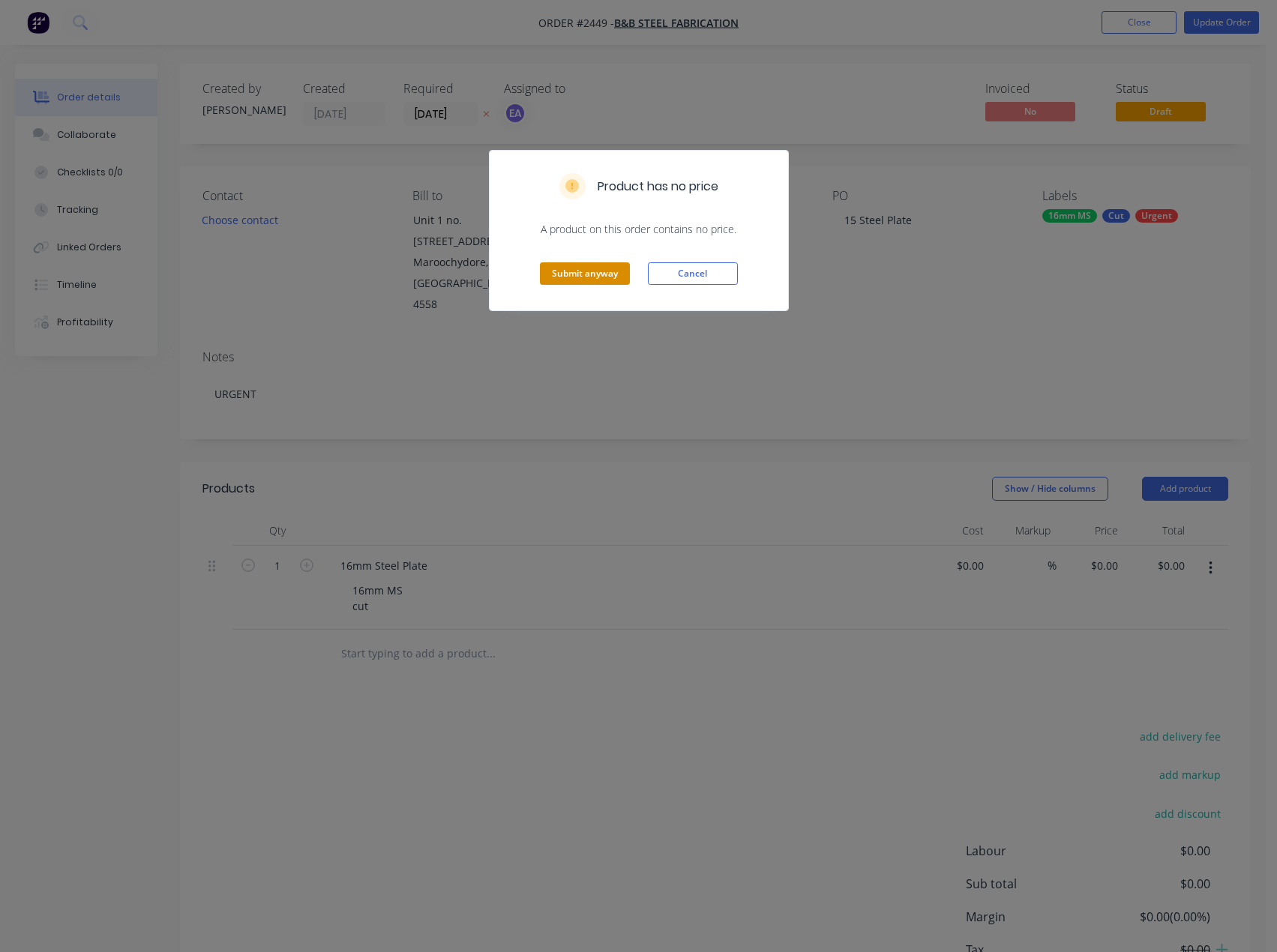
click at [577, 278] on button "Submit anyway" at bounding box center [585, 274] width 90 height 23
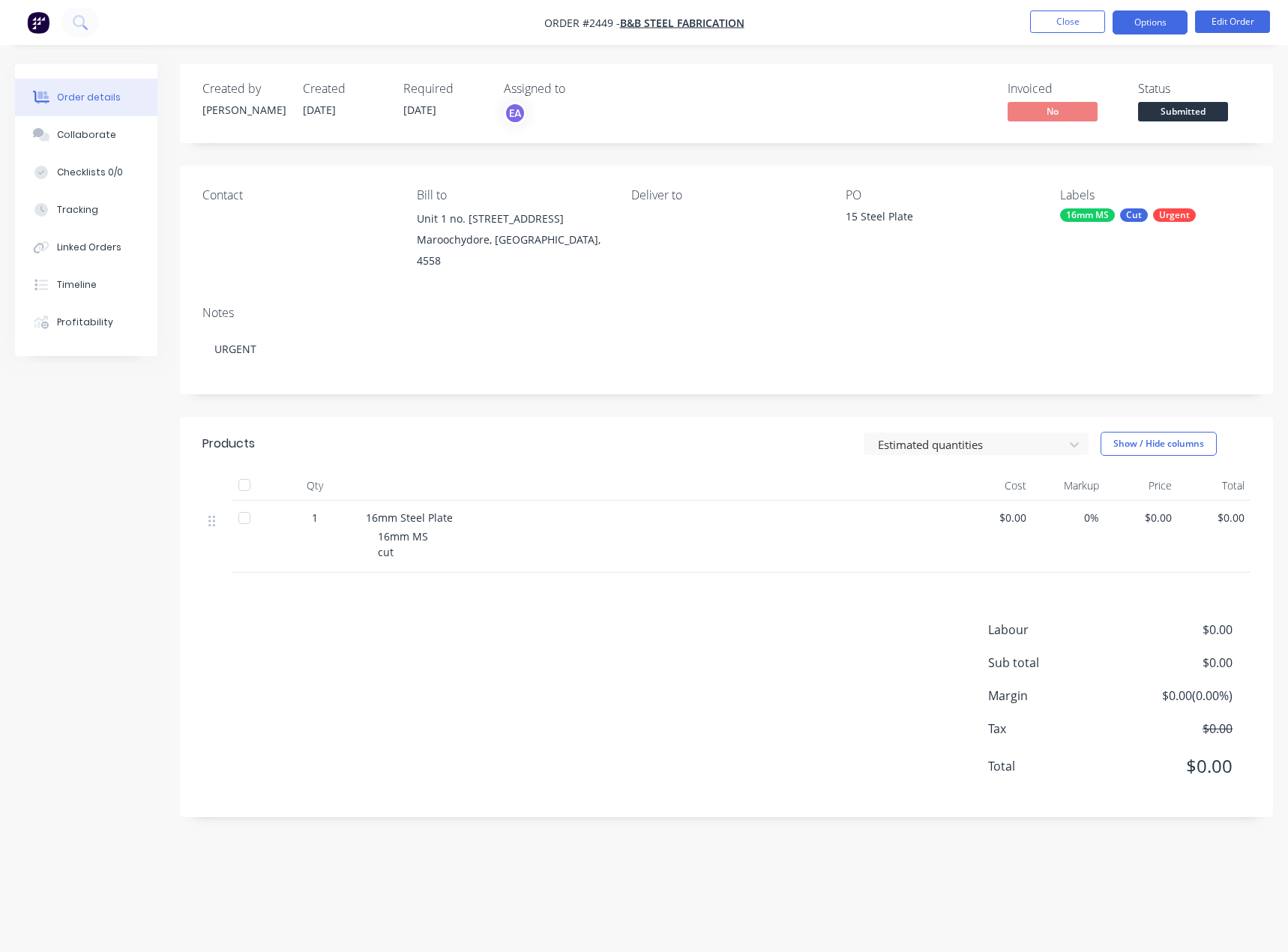
click at [1135, 24] on button "Options" at bounding box center [1150, 23] width 75 height 24
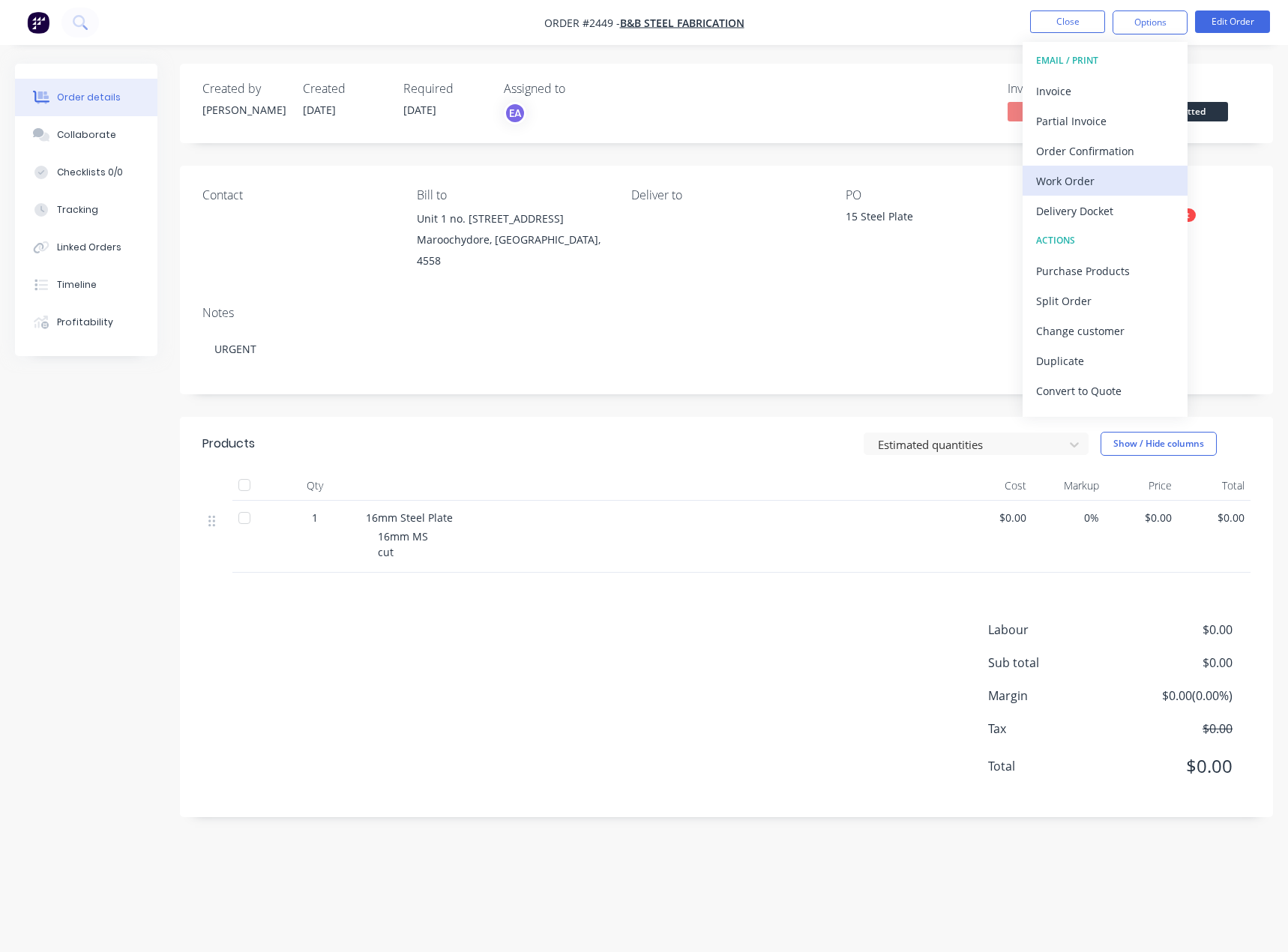
click at [1082, 190] on div "Work Order" at bounding box center [1105, 181] width 138 height 22
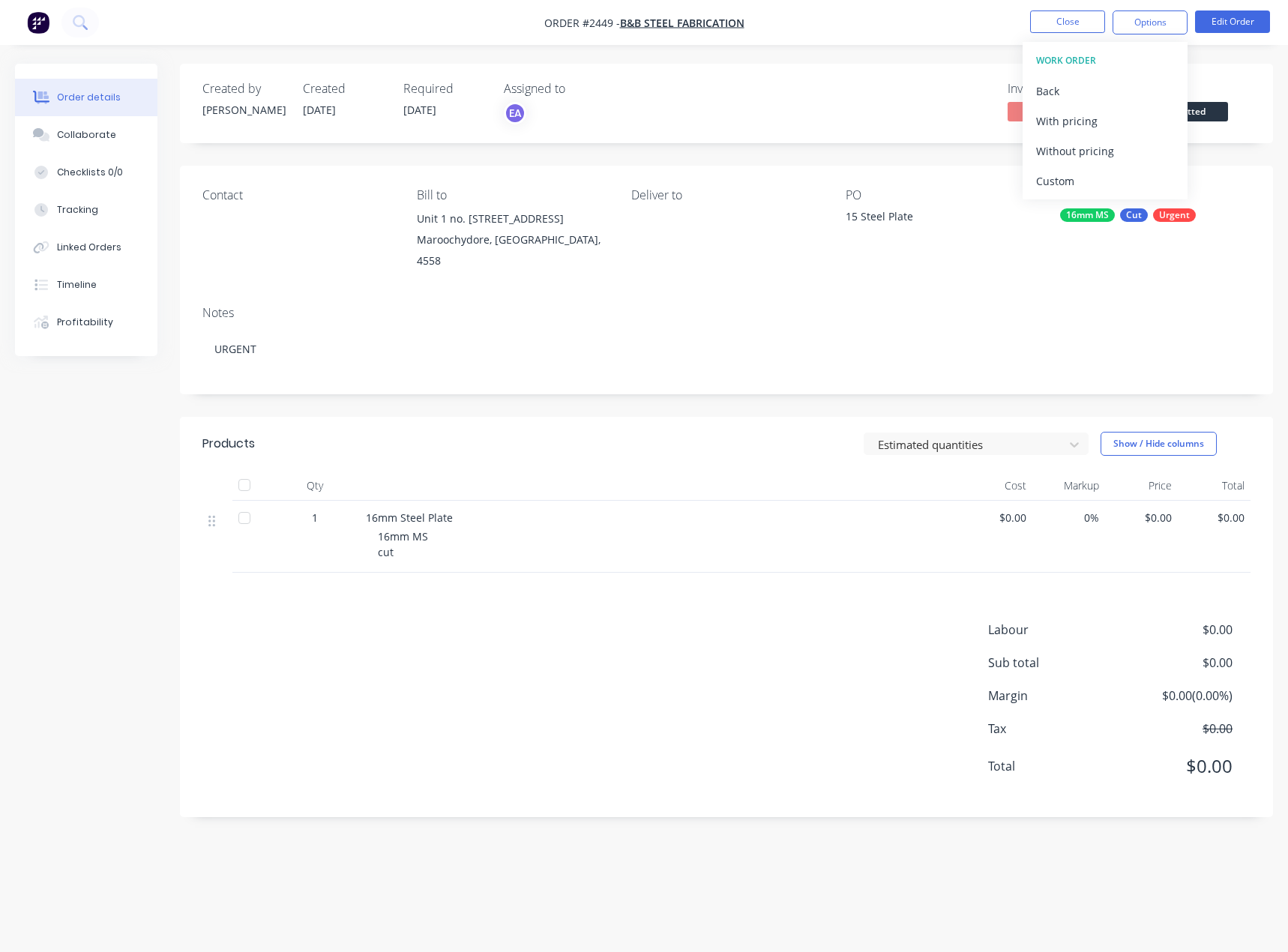
click at [793, 562] on div "Products Estimated quantities Show / Hide columns Qty Cost Markup Price Total 1…" at bounding box center [726, 616] width 1093 height 401
click at [1208, 23] on button "Edit Order" at bounding box center [1232, 22] width 75 height 23
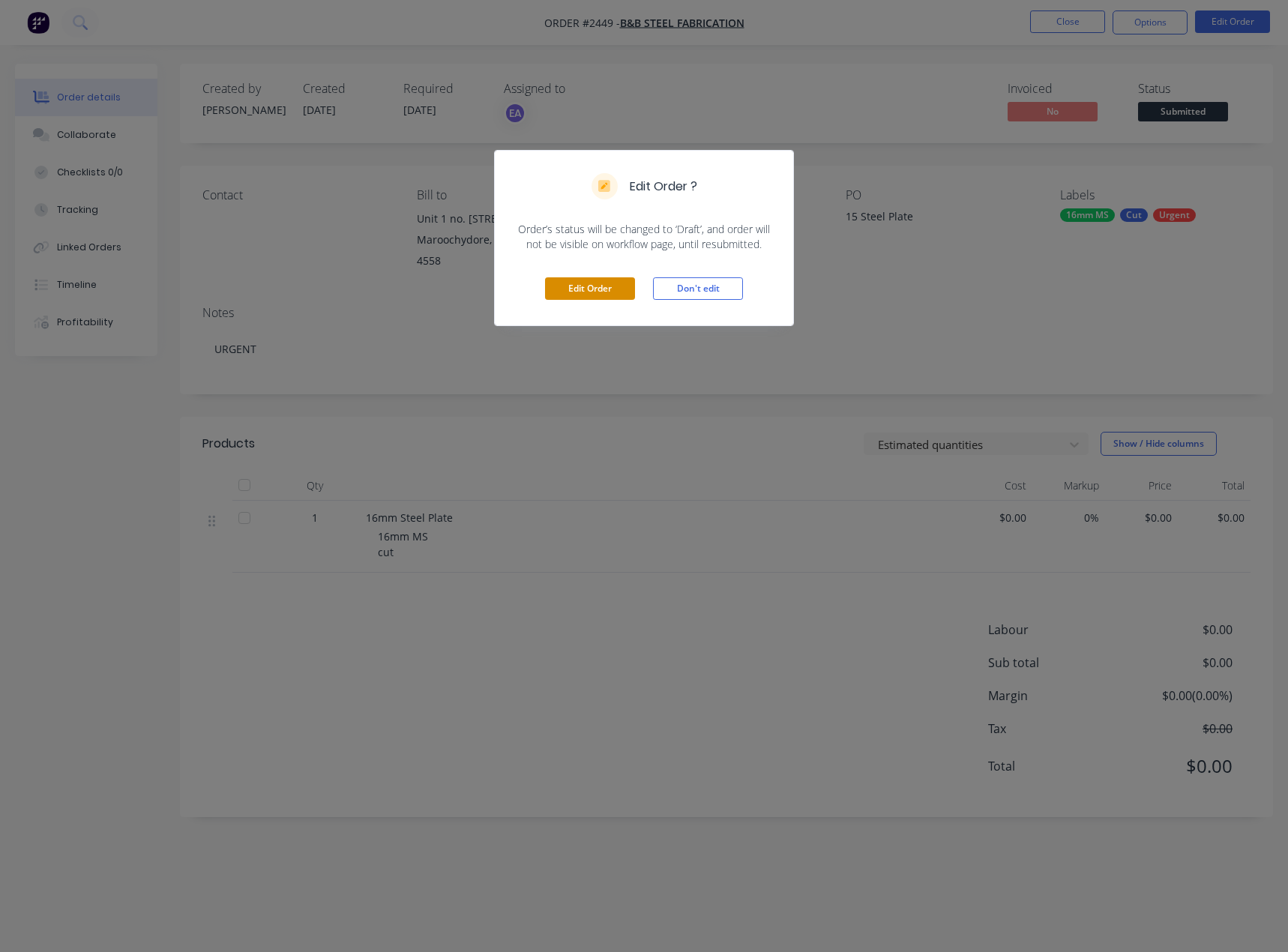
click at [581, 300] on button "Edit Order" at bounding box center [591, 289] width 90 height 23
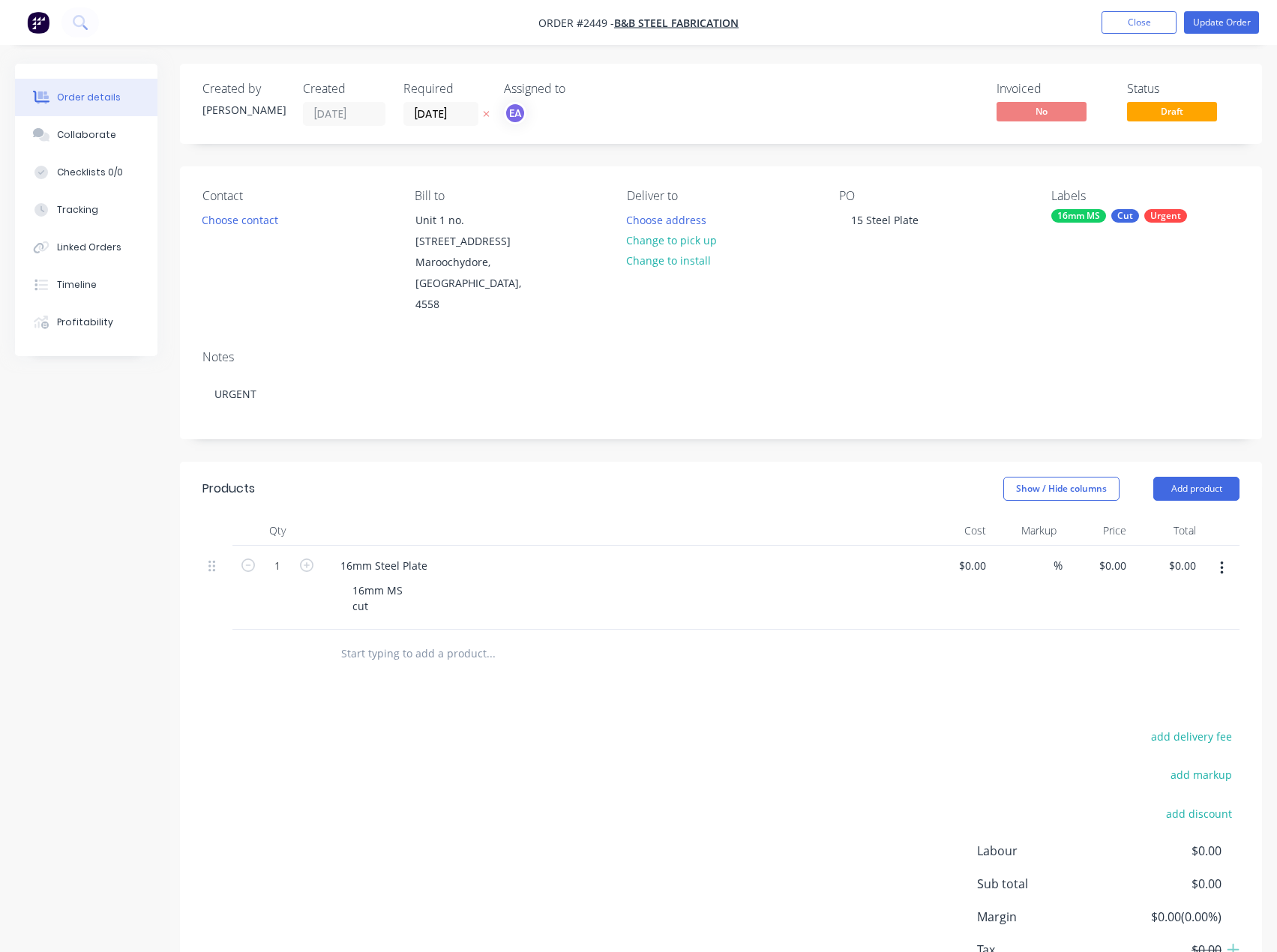
click at [372, 638] on input "text" at bounding box center [491, 653] width 300 height 30
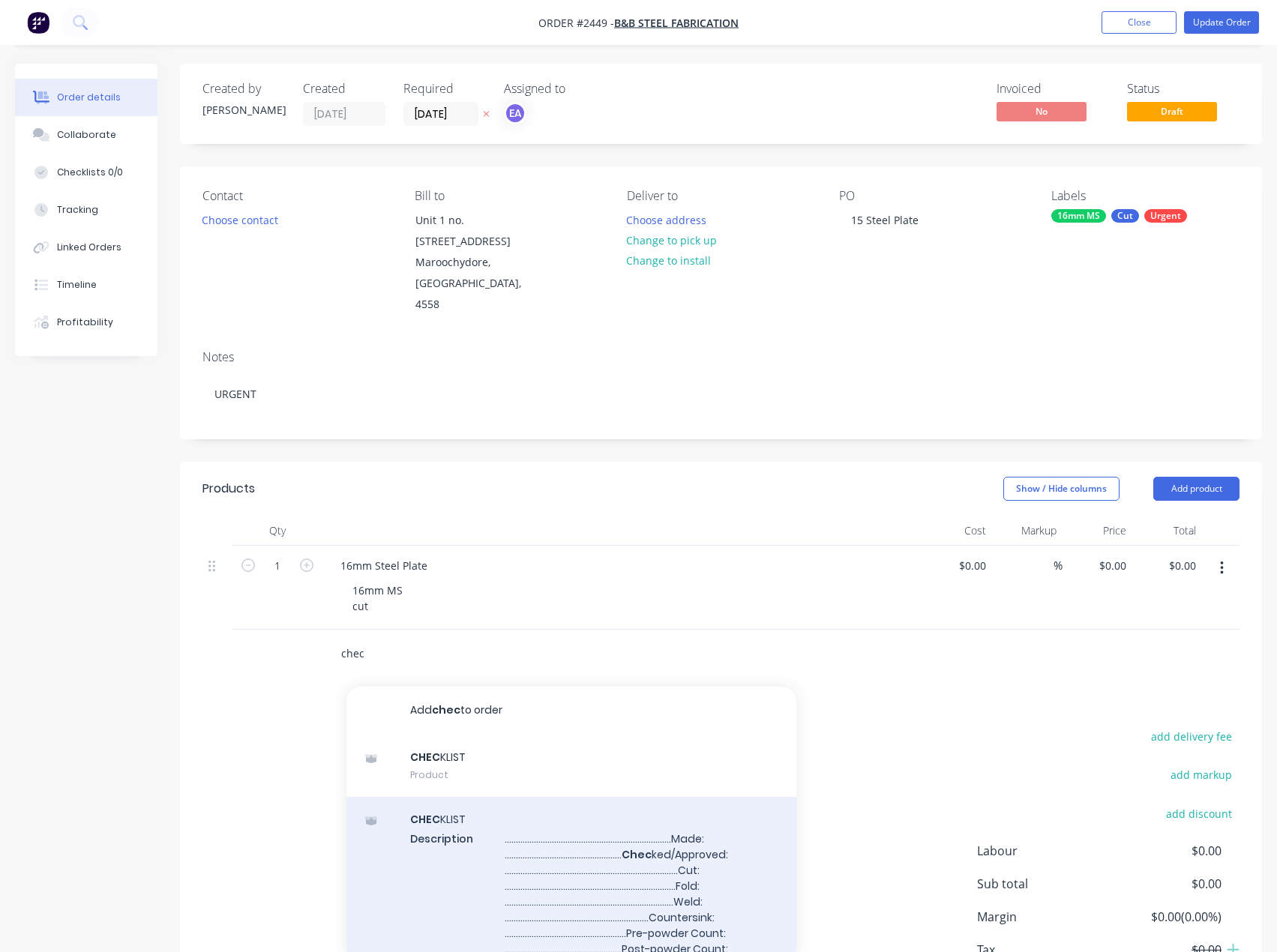
type input "chec"
click at [476, 801] on div "CHEC KLIST Description ........................................................…" at bounding box center [572, 917] width 450 height 240
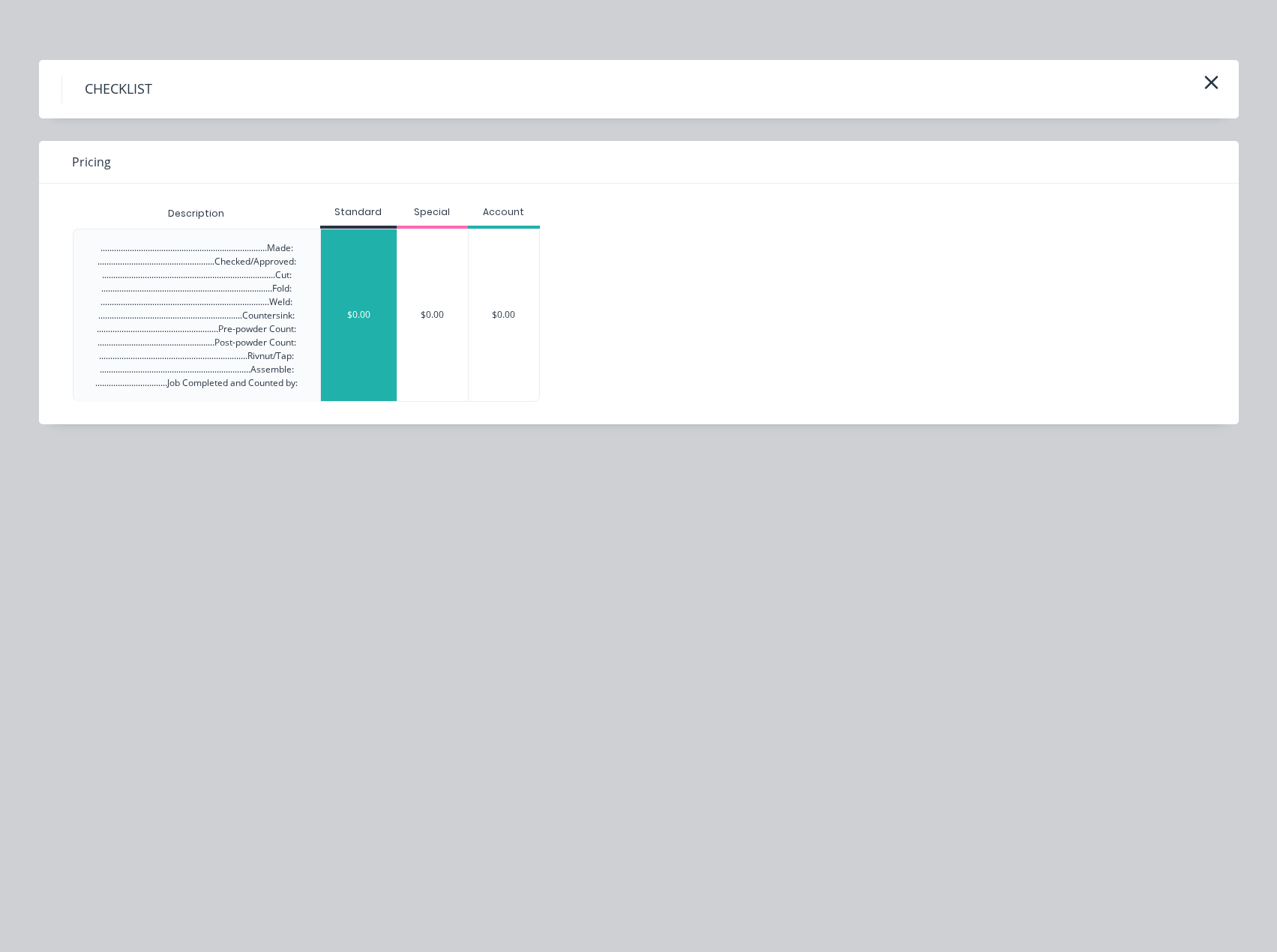
click at [338, 309] on div "$0.00" at bounding box center [359, 316] width 76 height 172
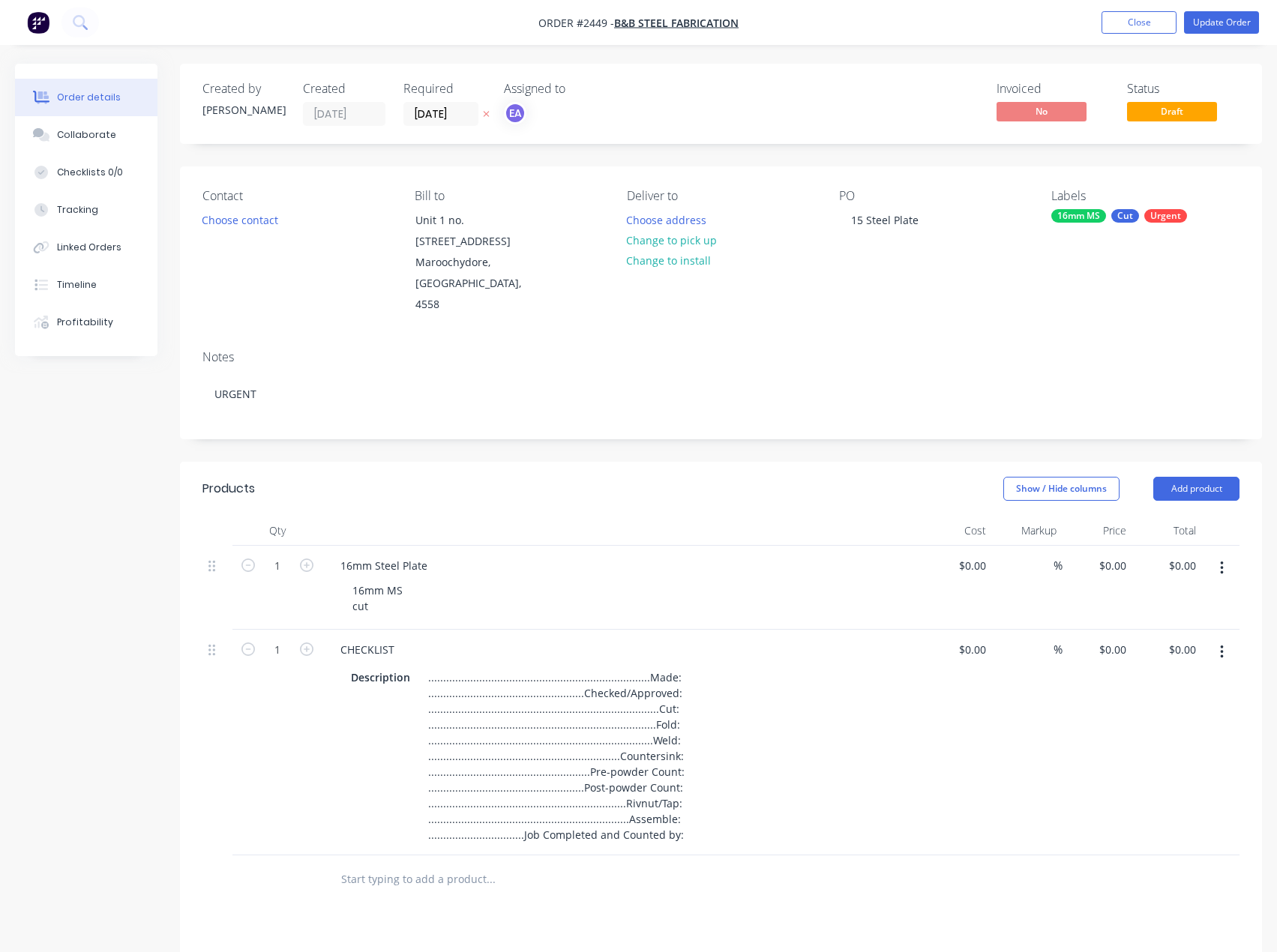
click at [405, 864] on input "text" at bounding box center [491, 879] width 300 height 30
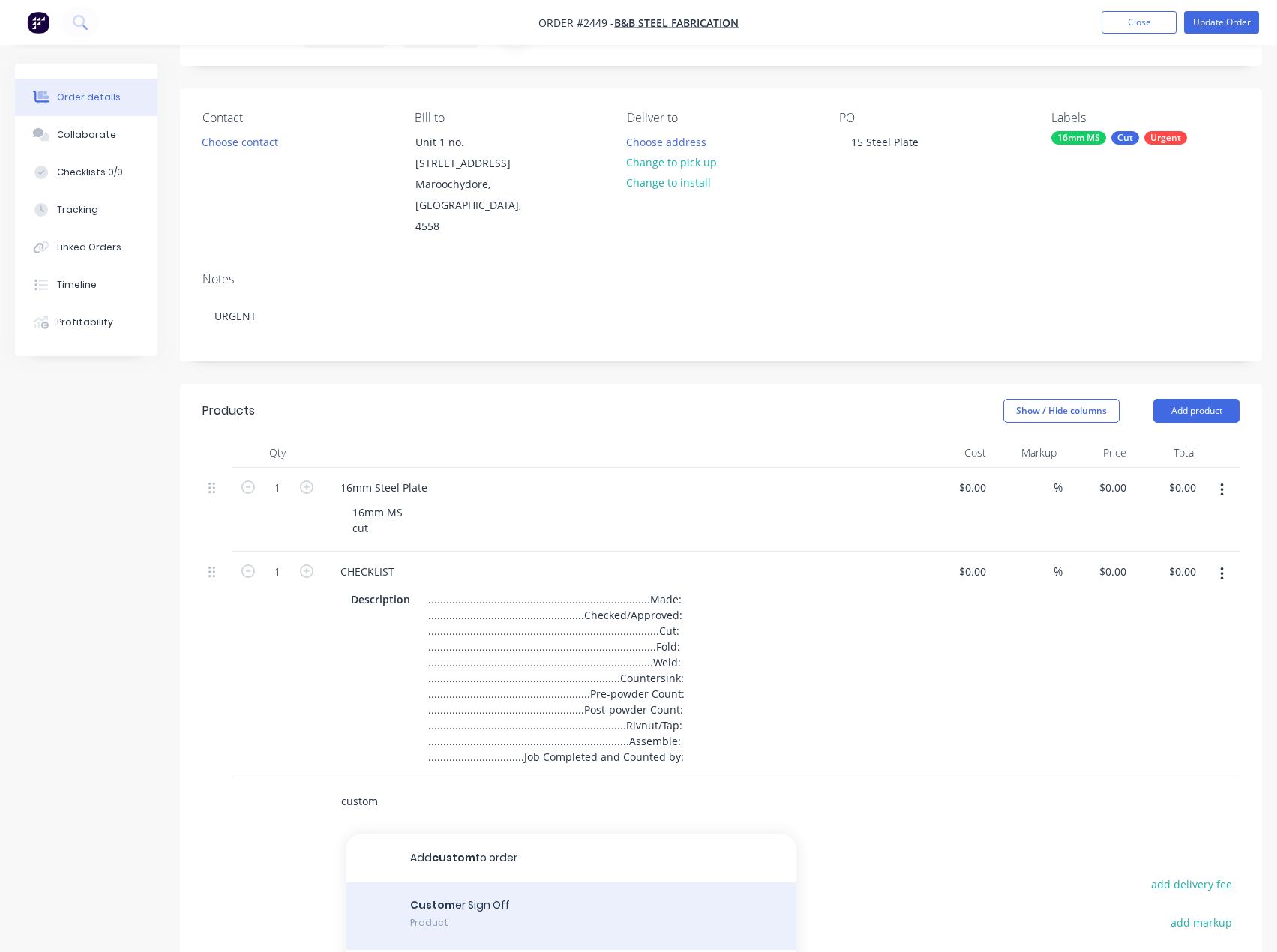
scroll to position [150, 0]
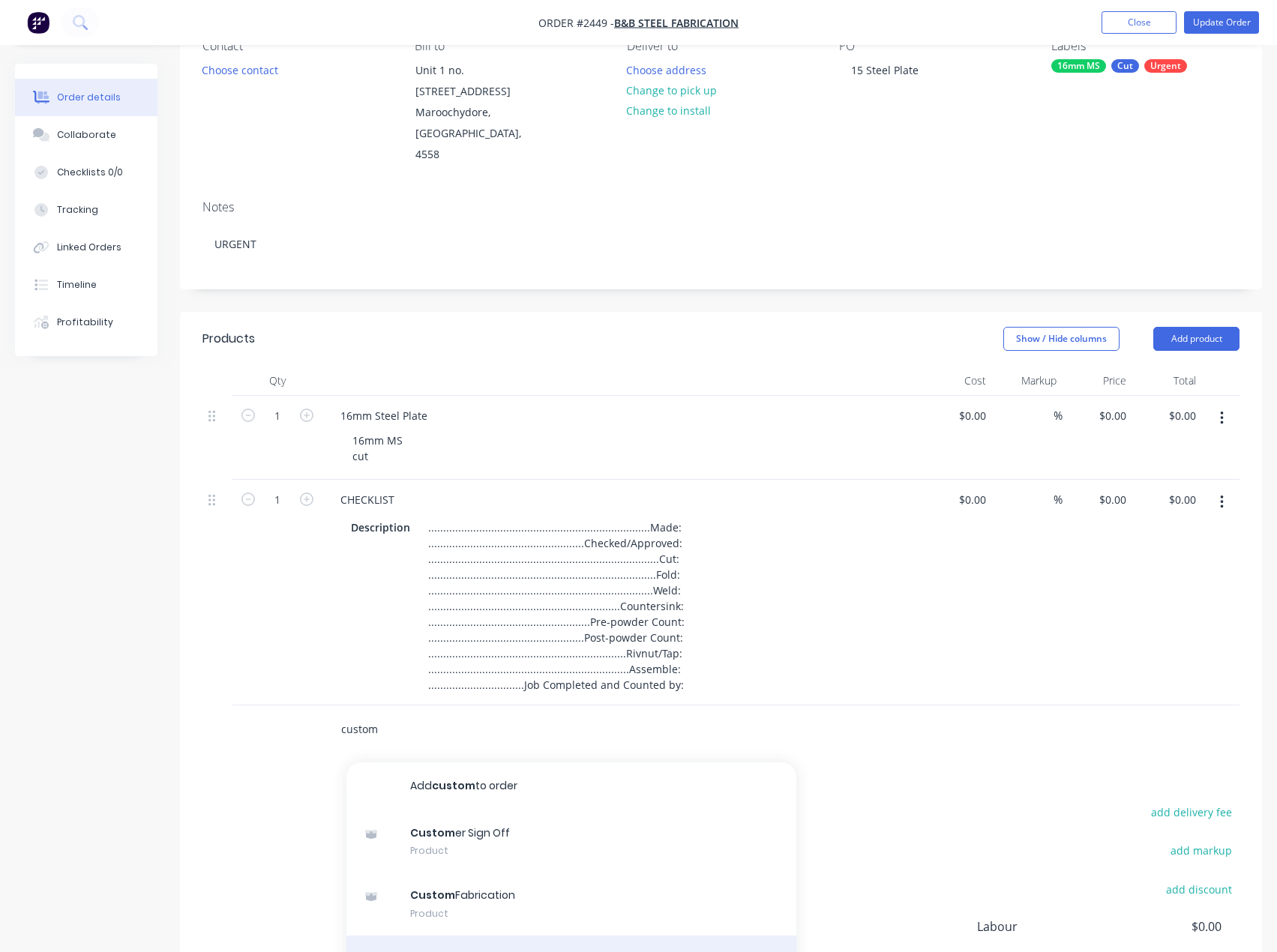
type input "custom"
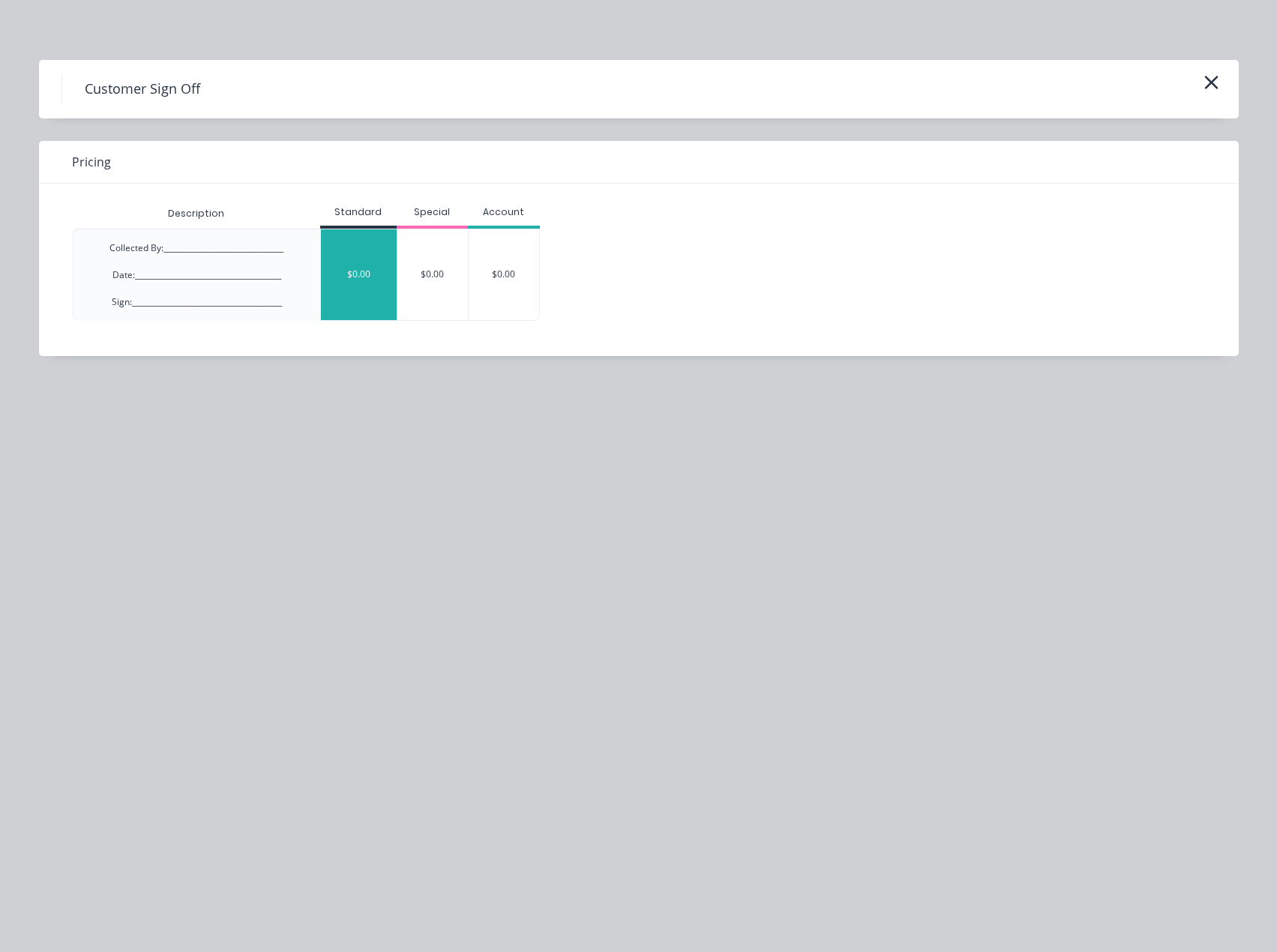
click at [360, 277] on div "$0.00" at bounding box center [359, 275] width 76 height 91
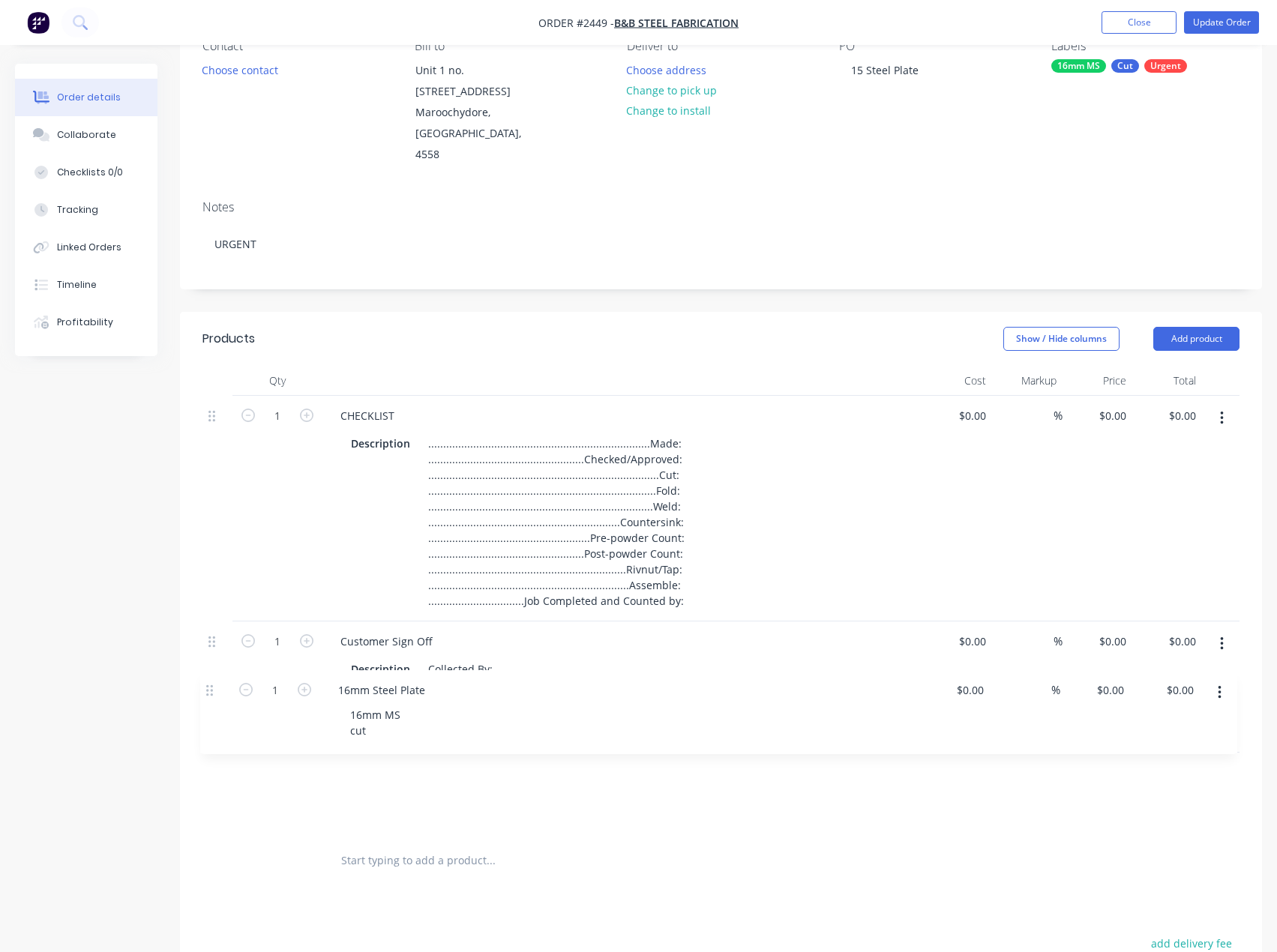
drag, startPoint x: 215, startPoint y: 375, endPoint x: 211, endPoint y: 695, distance: 320.0
click at [211, 695] on div "1 16mm Steel Plate 16mm MS cut $0.00 $0.00 % $0.00 $0.00 $0.00 $0.00 1 CHECKLIS…" at bounding box center [721, 615] width 1037 height 441
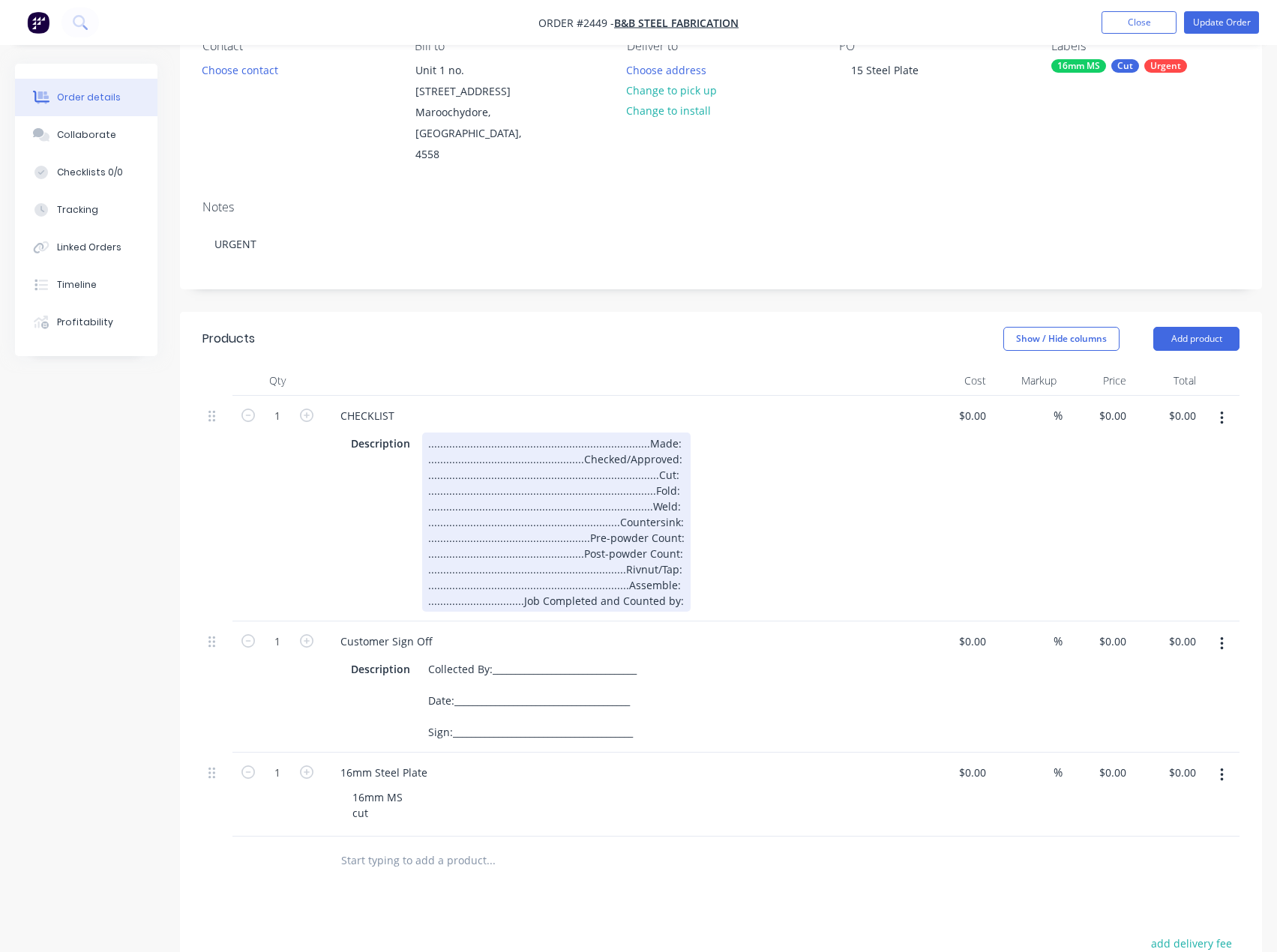
click at [675, 433] on div "..........................................................................Made:…" at bounding box center [557, 521] width 269 height 179
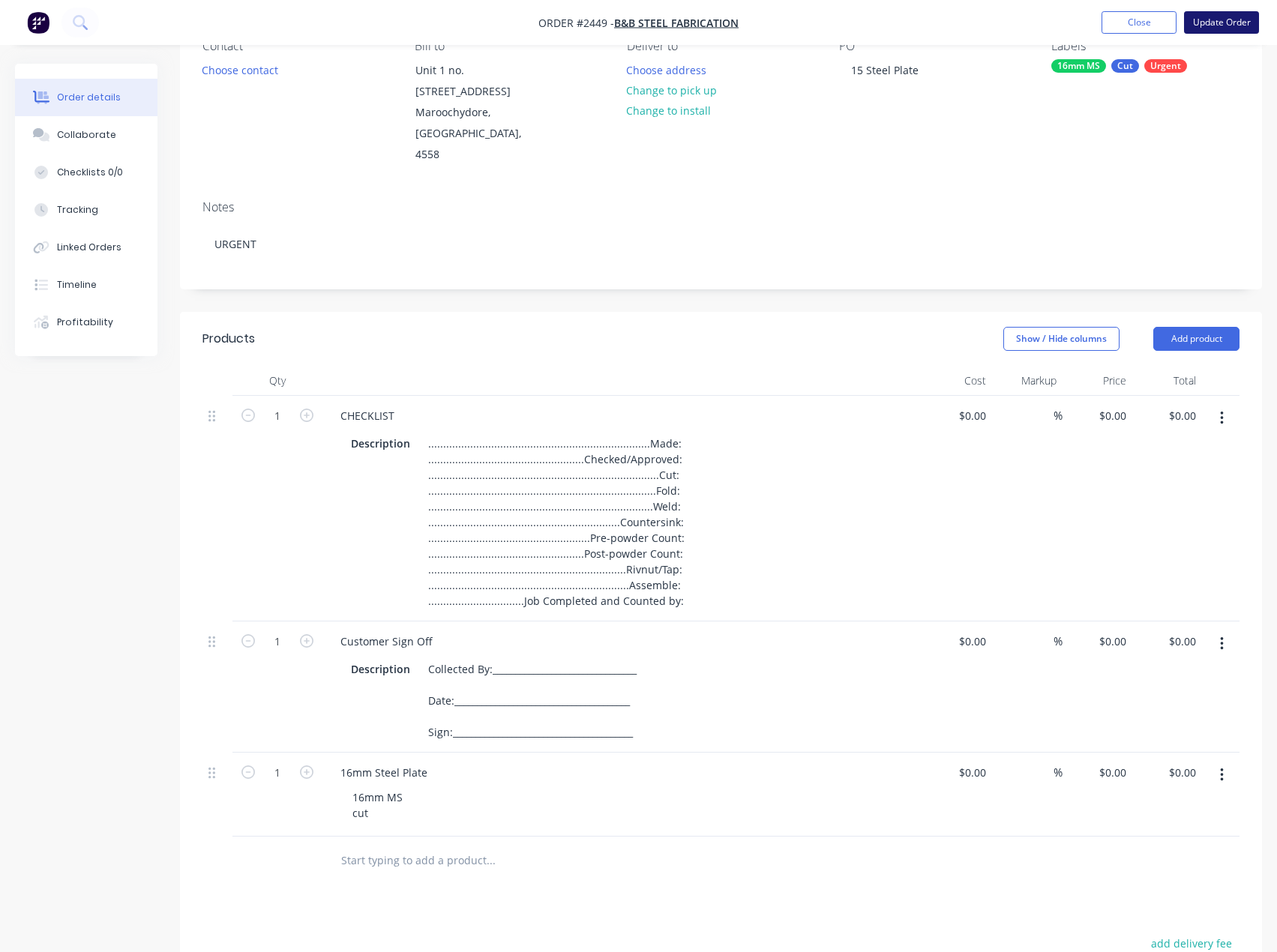
click at [1219, 24] on button "Update Order" at bounding box center [1221, 22] width 75 height 23
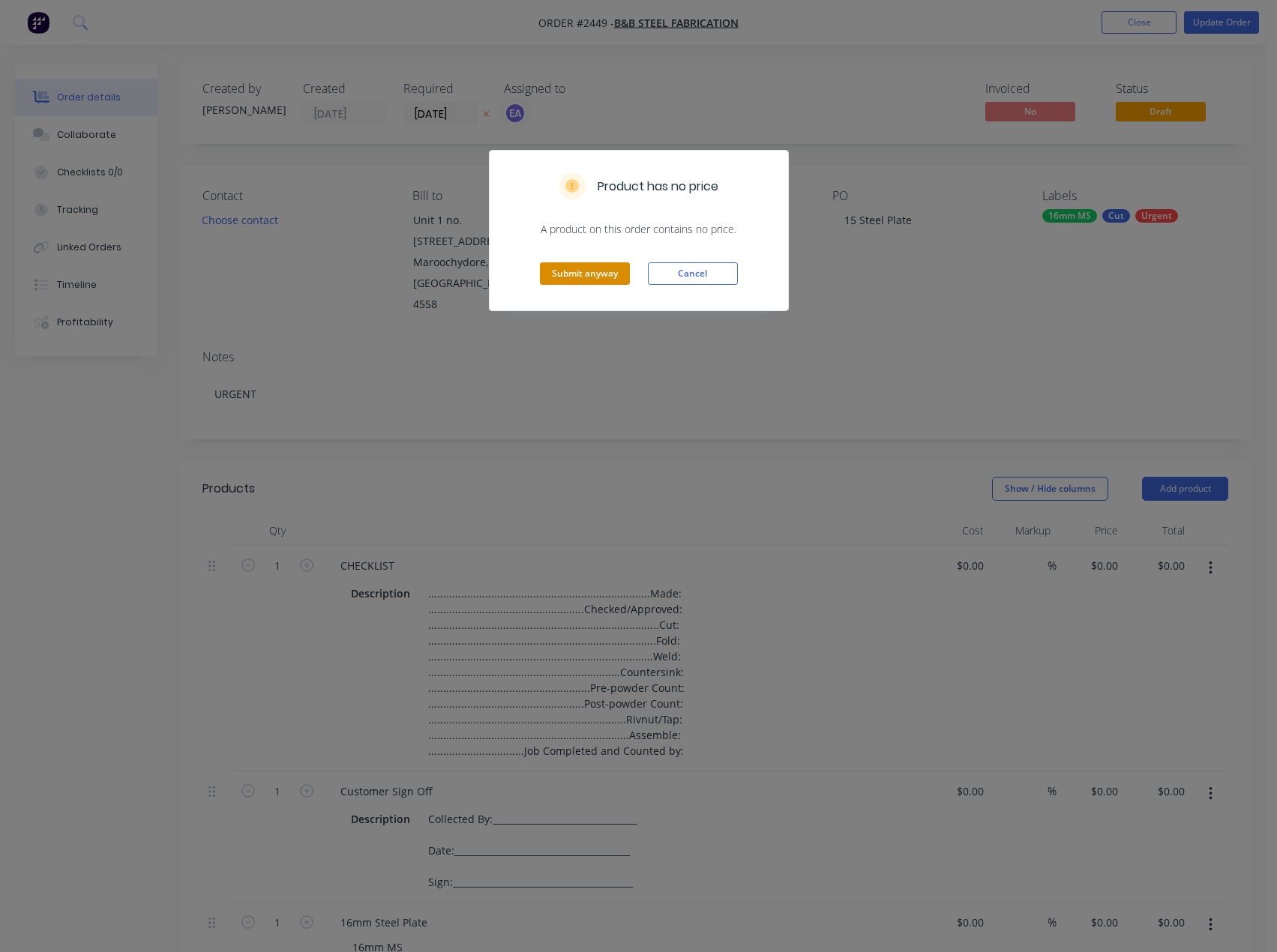
click at [619, 278] on button "Submit anyway" at bounding box center [585, 274] width 90 height 23
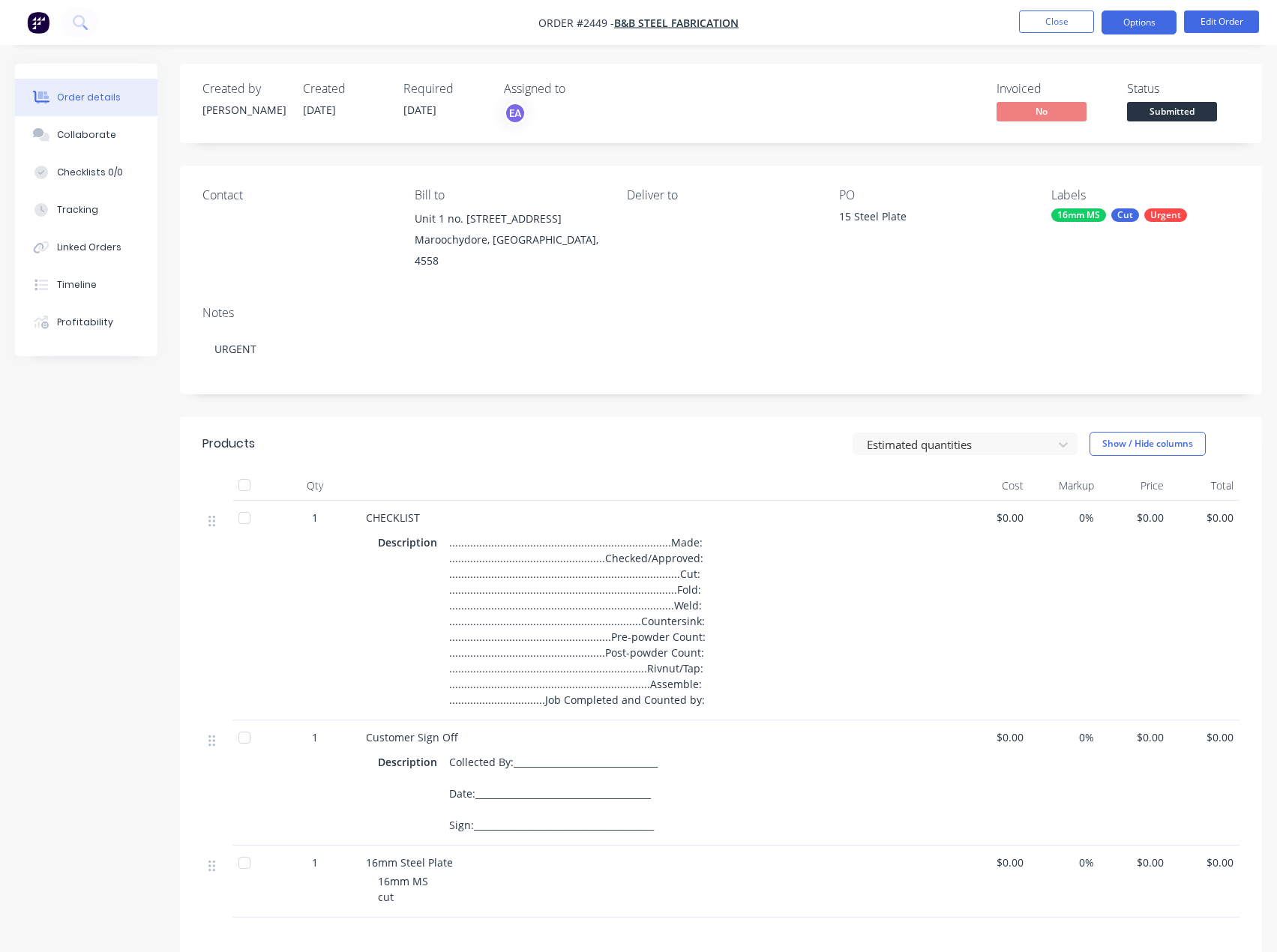
click at [1140, 23] on button "Options" at bounding box center [1139, 23] width 75 height 24
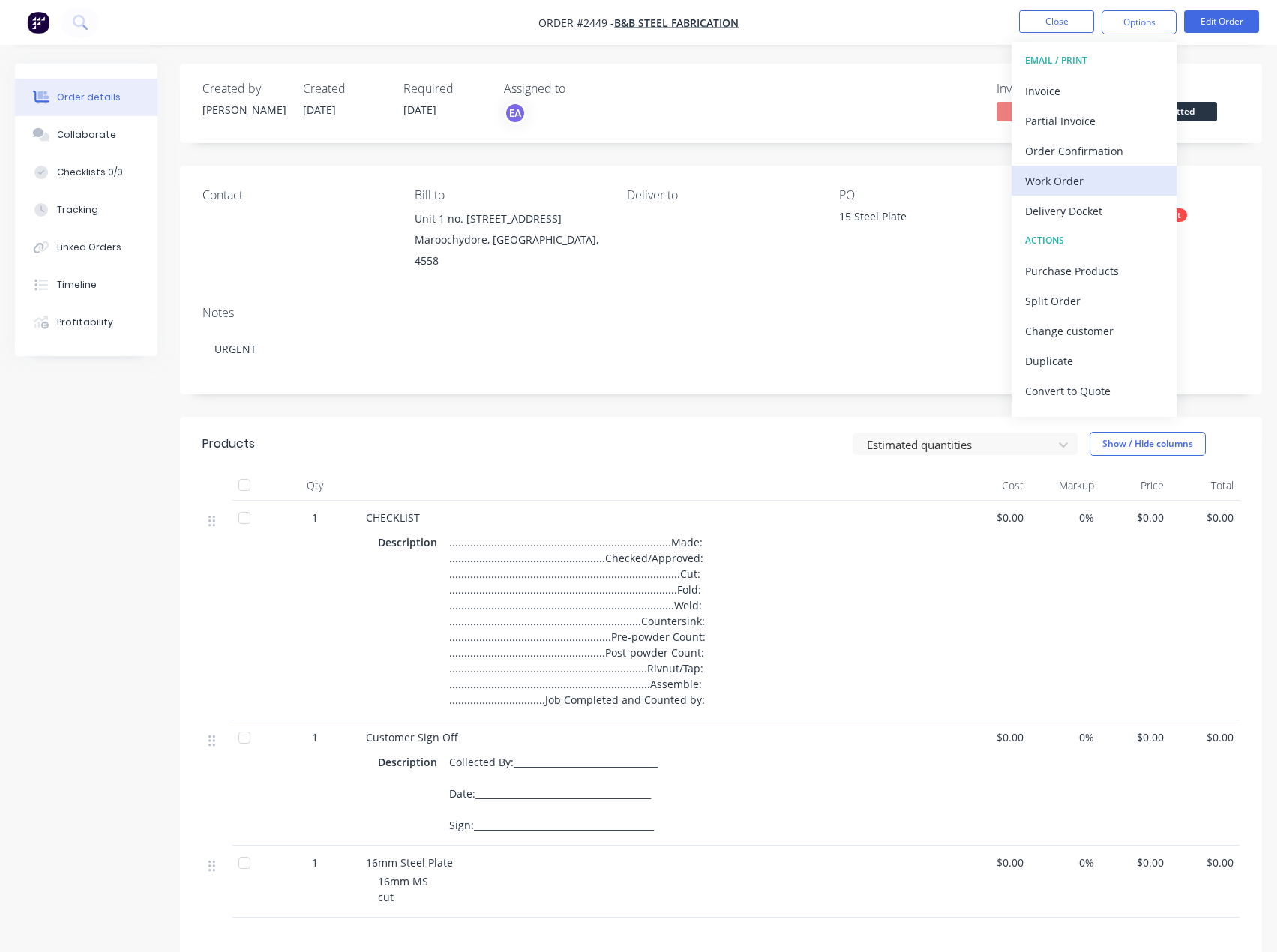
click at [1096, 168] on button "Work Order" at bounding box center [1093, 181] width 165 height 30
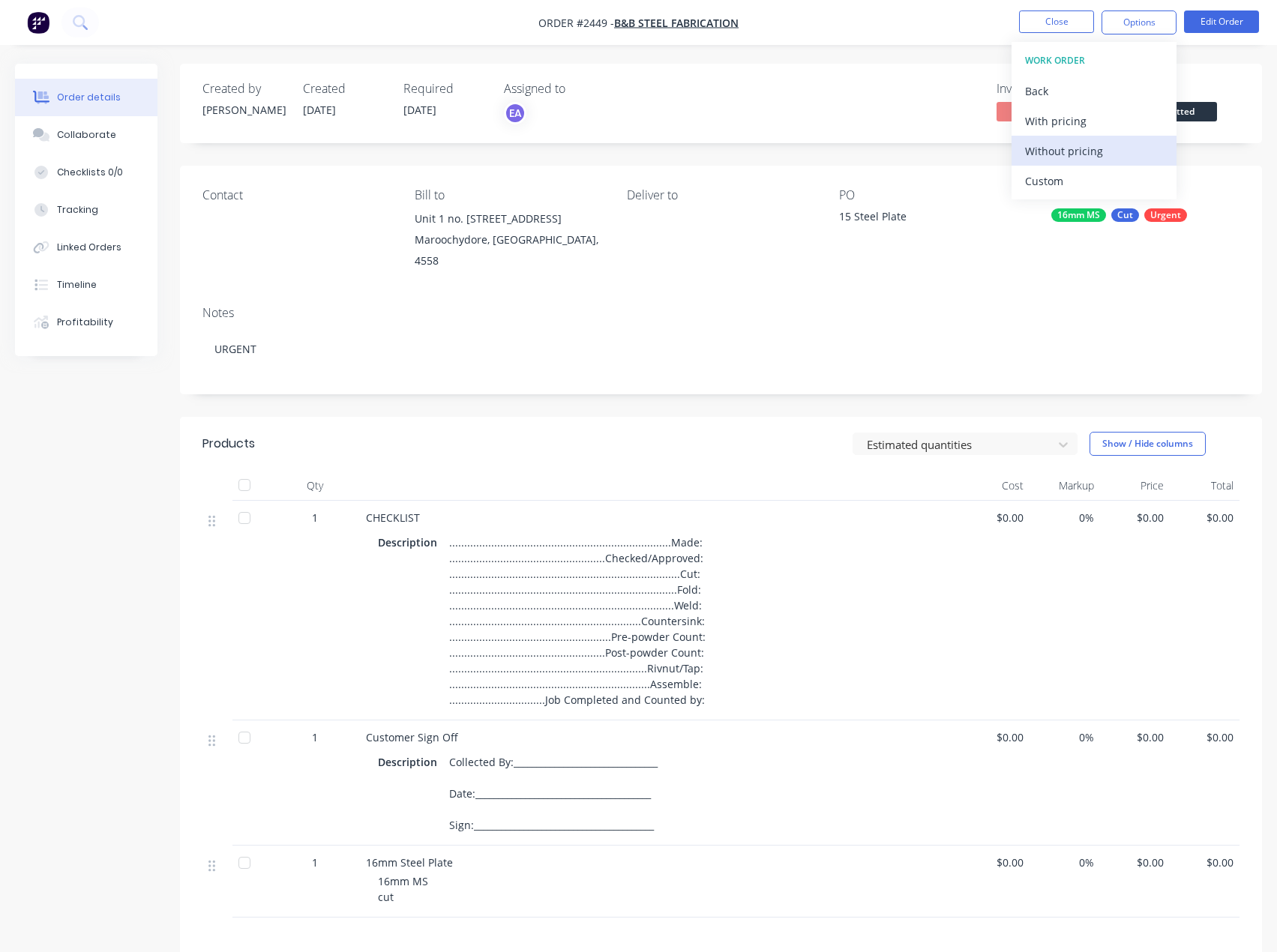
click at [1093, 155] on div "Without pricing" at bounding box center [1094, 151] width 138 height 22
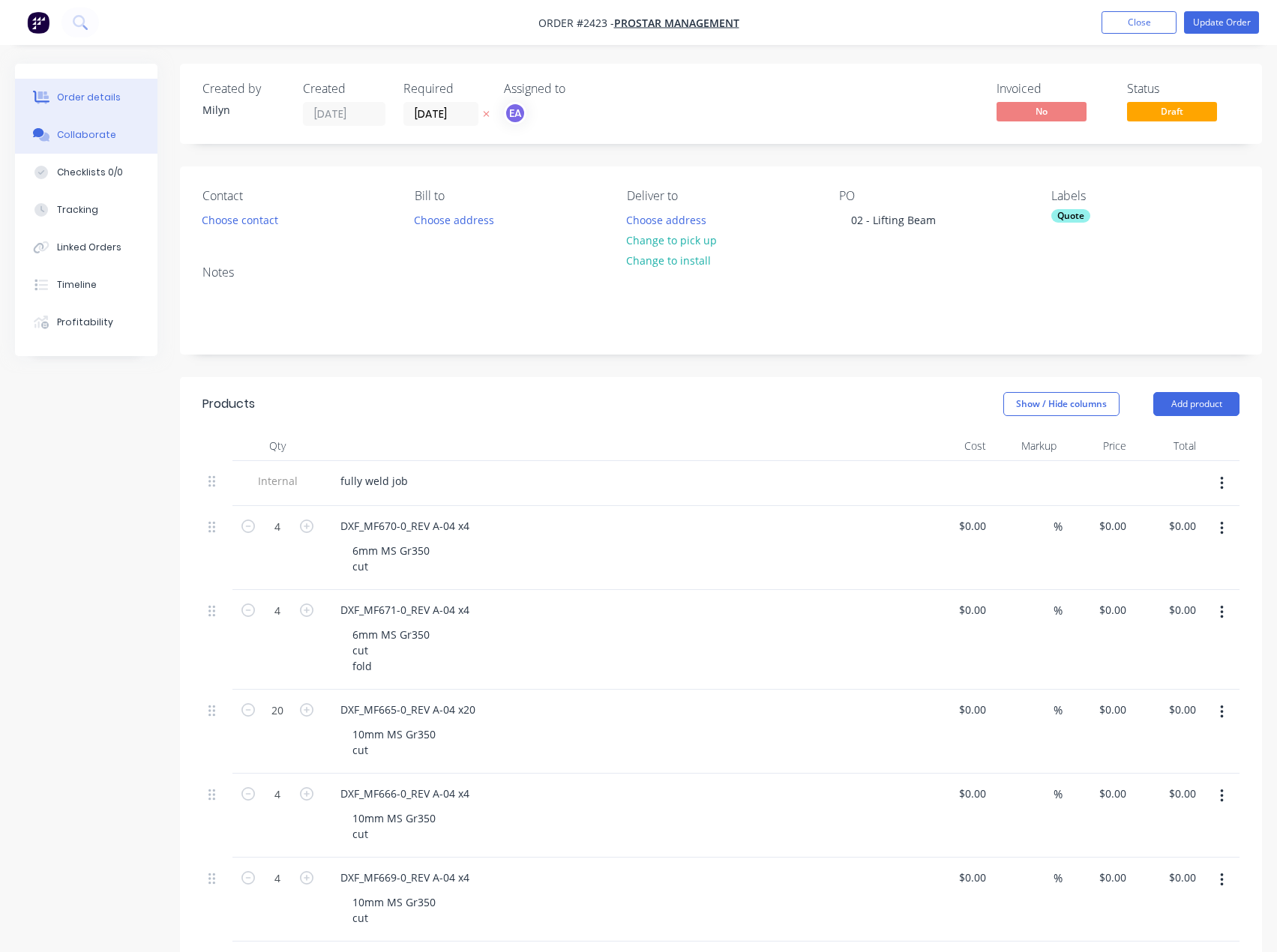
click at [105, 140] on div "Collaborate" at bounding box center [86, 135] width 59 height 14
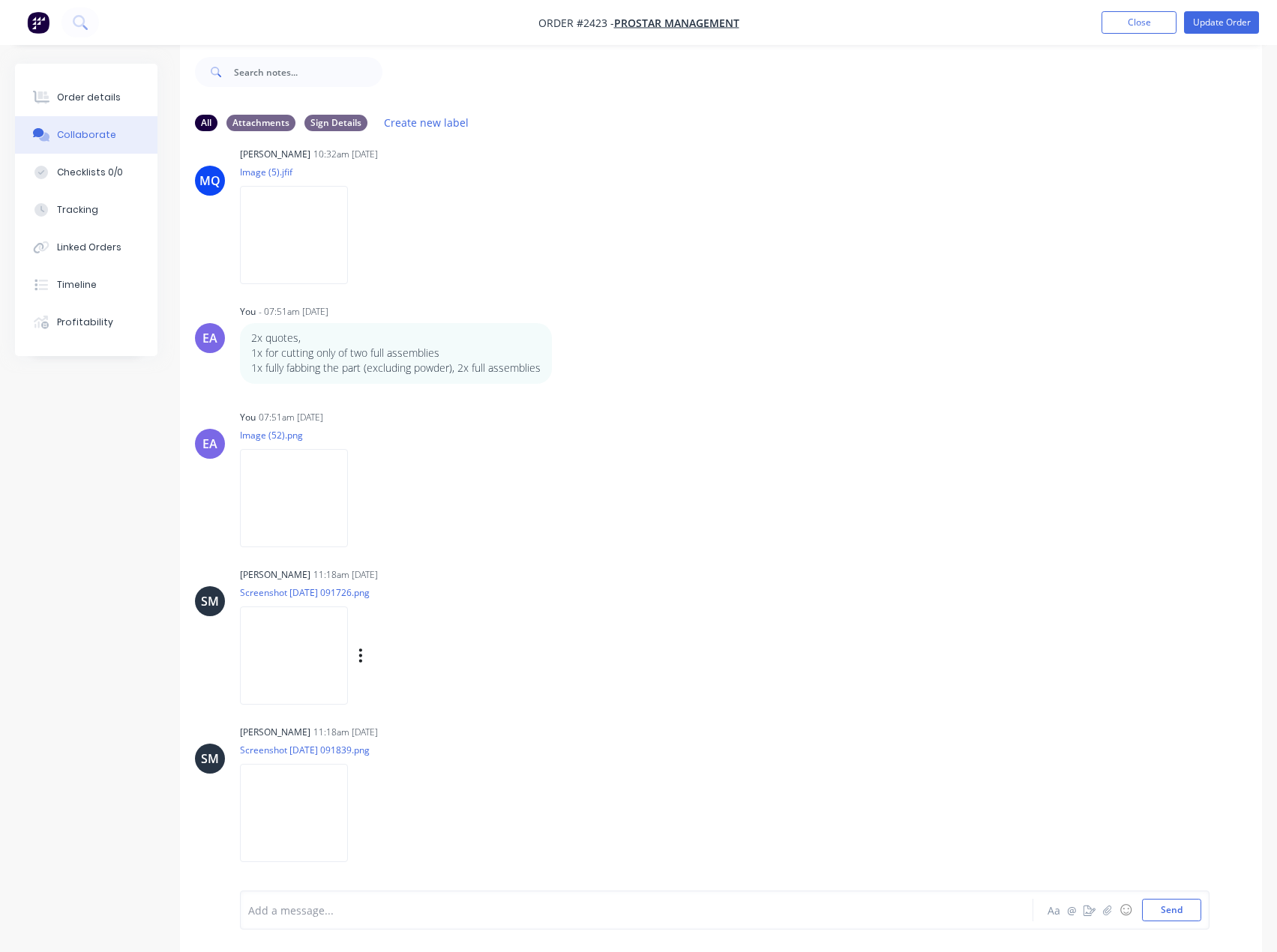
scroll to position [23, 0]
click at [345, 795] on img at bounding box center [294, 812] width 108 height 98
click at [344, 650] on img at bounding box center [294, 654] width 108 height 98
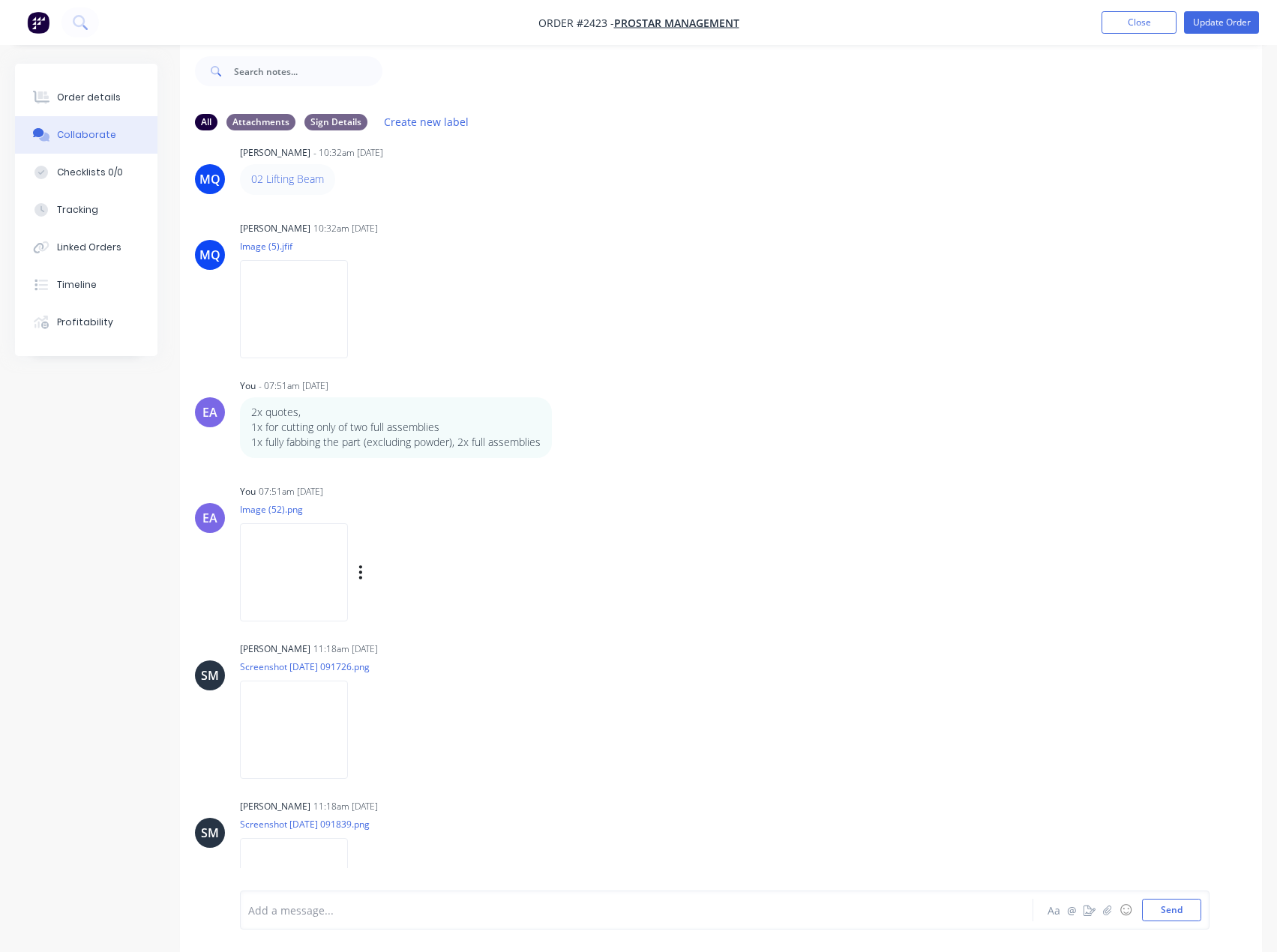
click at [306, 585] on img at bounding box center [294, 572] width 108 height 98
click at [270, 337] on img at bounding box center [294, 309] width 108 height 98
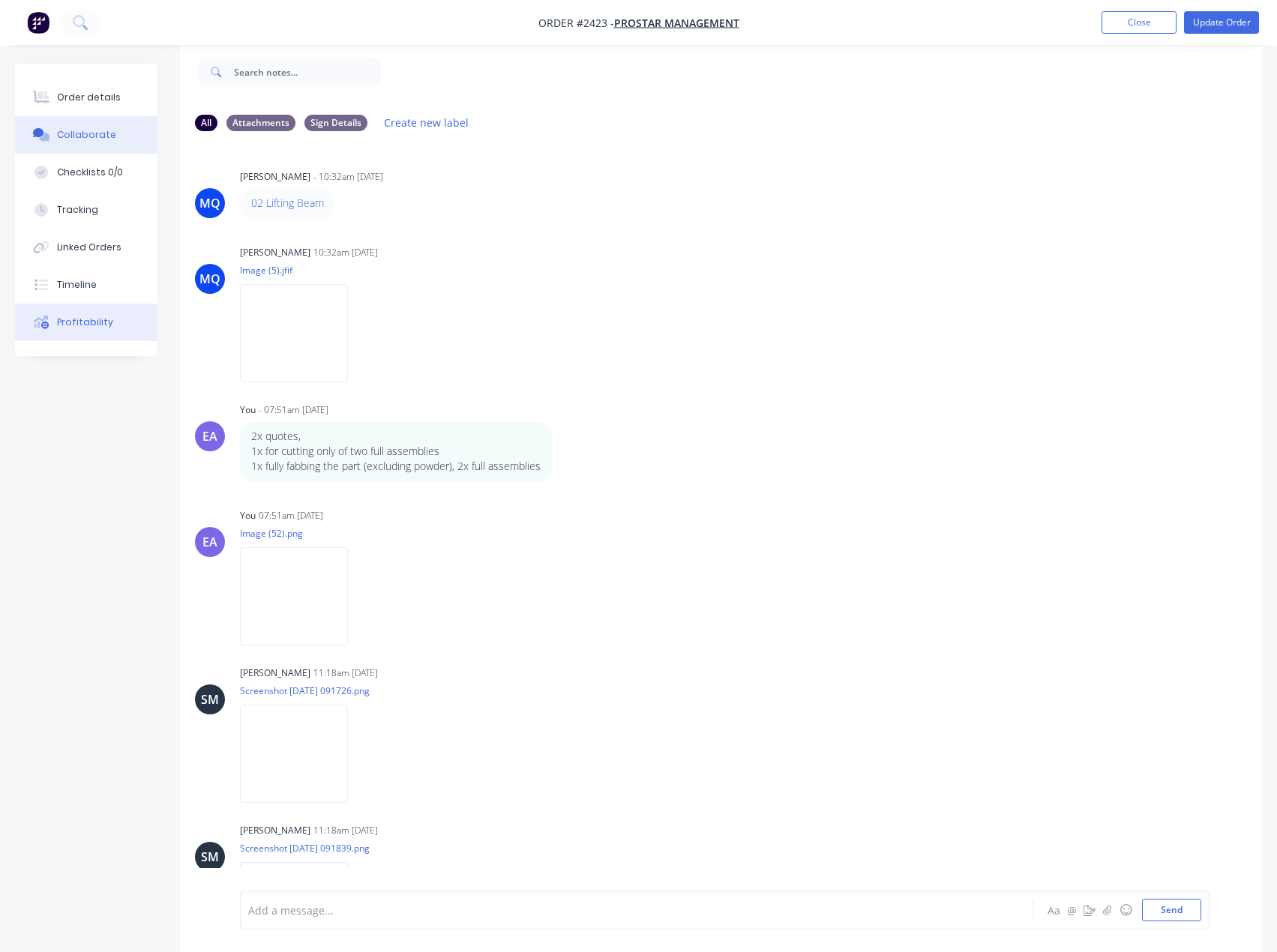
scroll to position [0, 0]
